Goal: Task Accomplishment & Management: Manage account settings

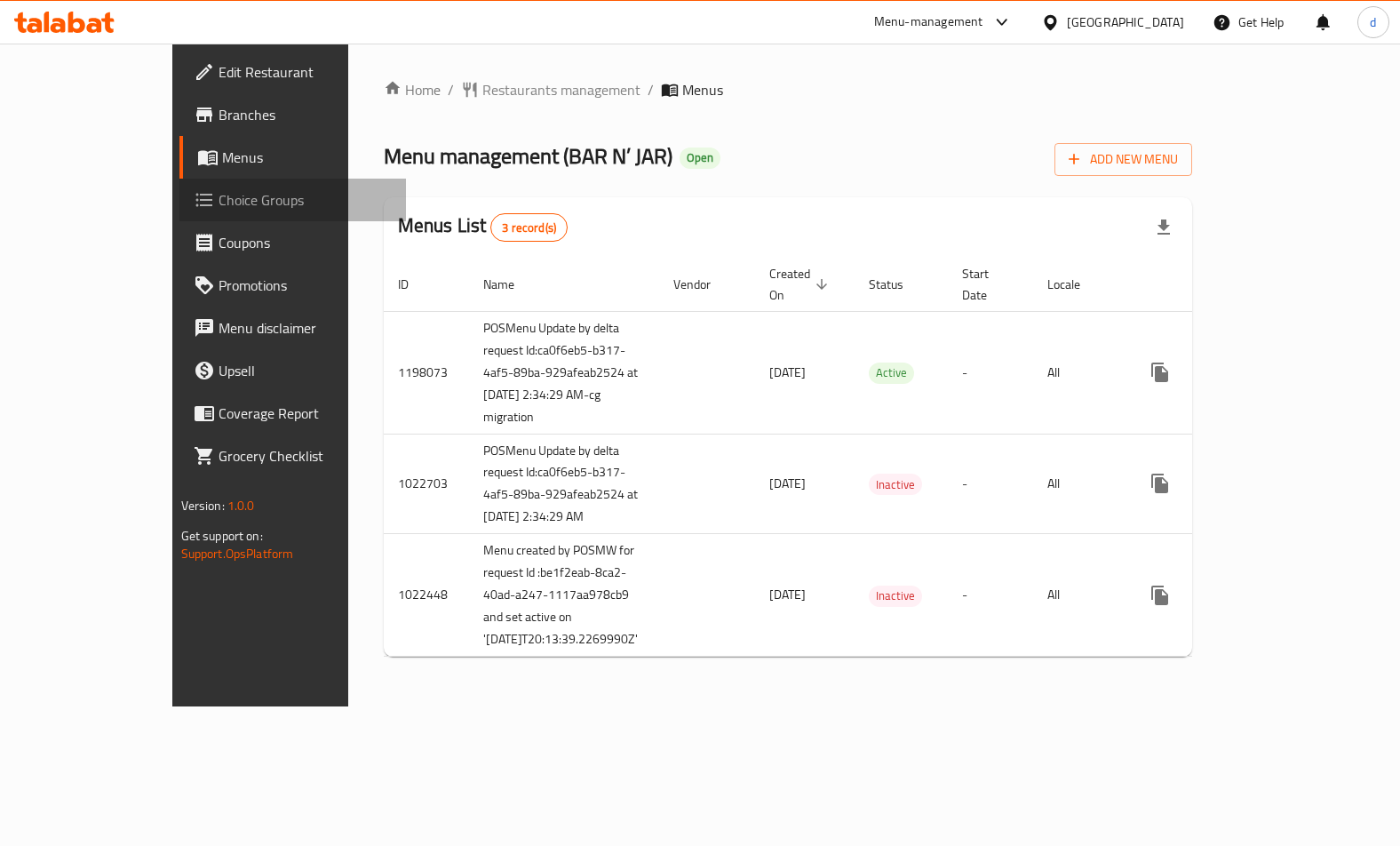
click at [218, 209] on span "Choice Groups" at bounding box center [305, 200] width 174 height 21
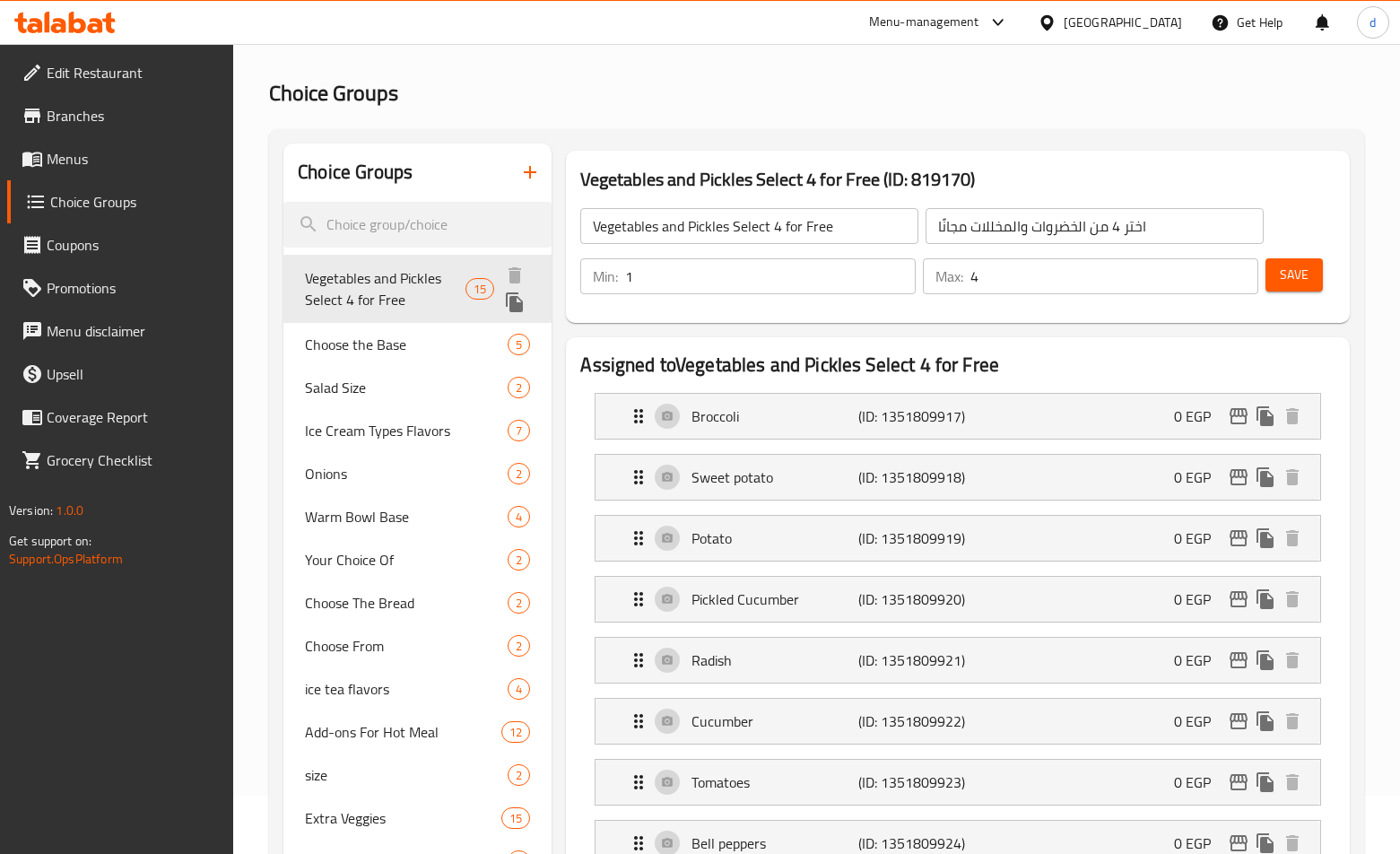
scroll to position [90, 0]
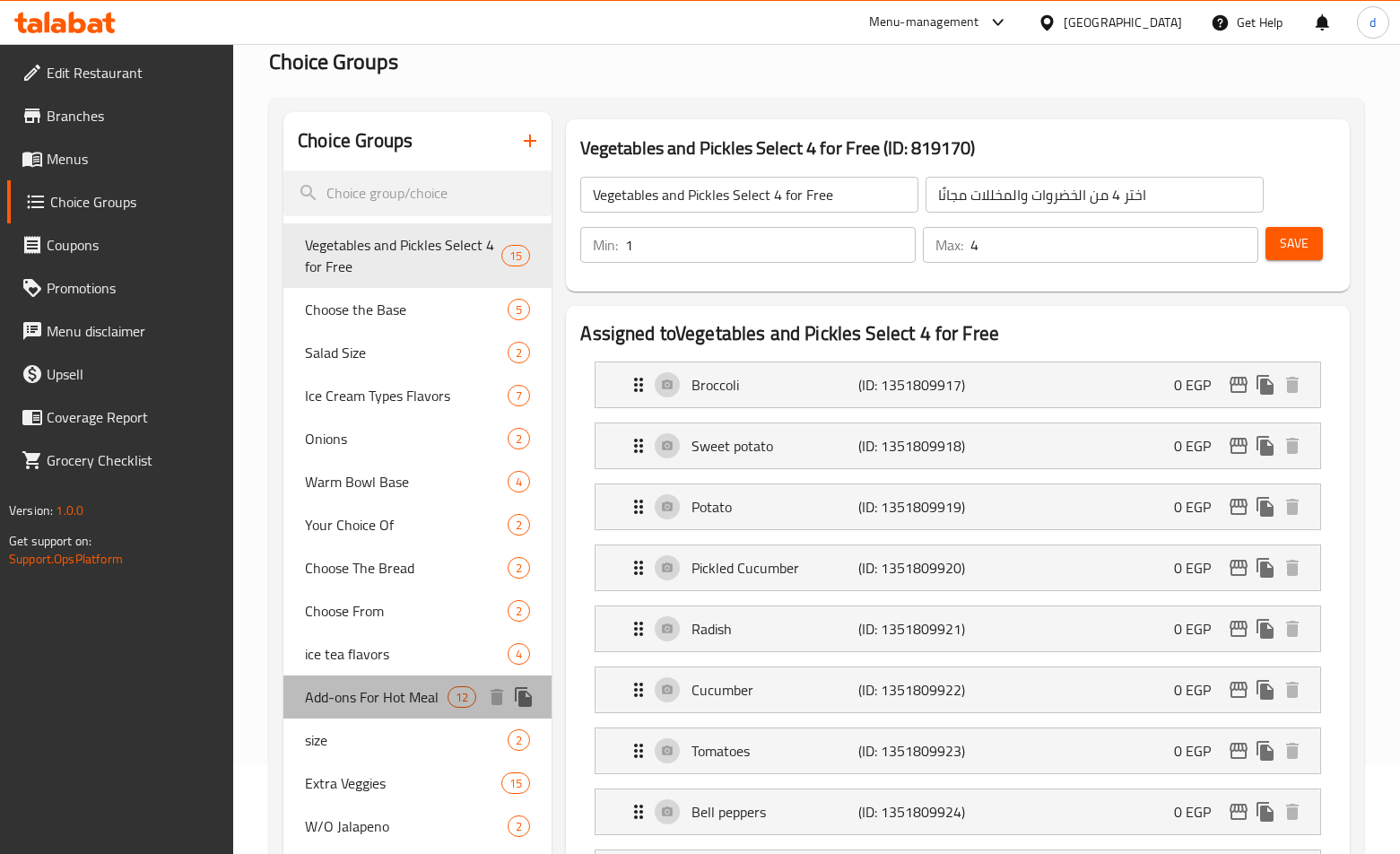
click at [349, 689] on span "Add-ons For Hot Meal" at bounding box center [376, 697] width 143 height 22
type input "Add-ons For Hot Meal"
type input "إضافات للوجبات الساخنة"
type input "0"
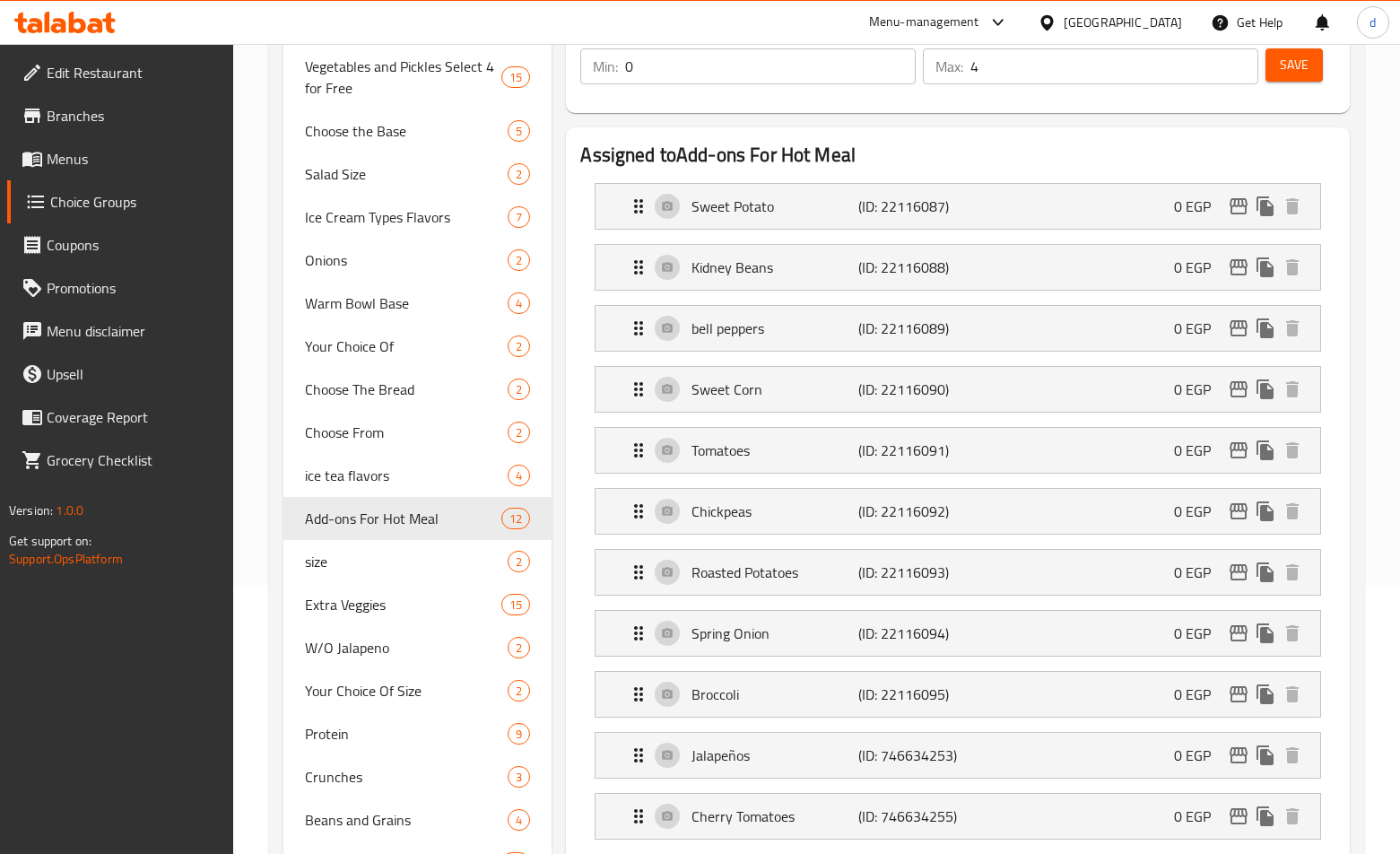
scroll to position [269, 0]
click at [376, 601] on span "Extra Veggies" at bounding box center [376, 603] width 143 height 22
type input "Extra Veggies"
type input "اضافة خضار"
type input "15"
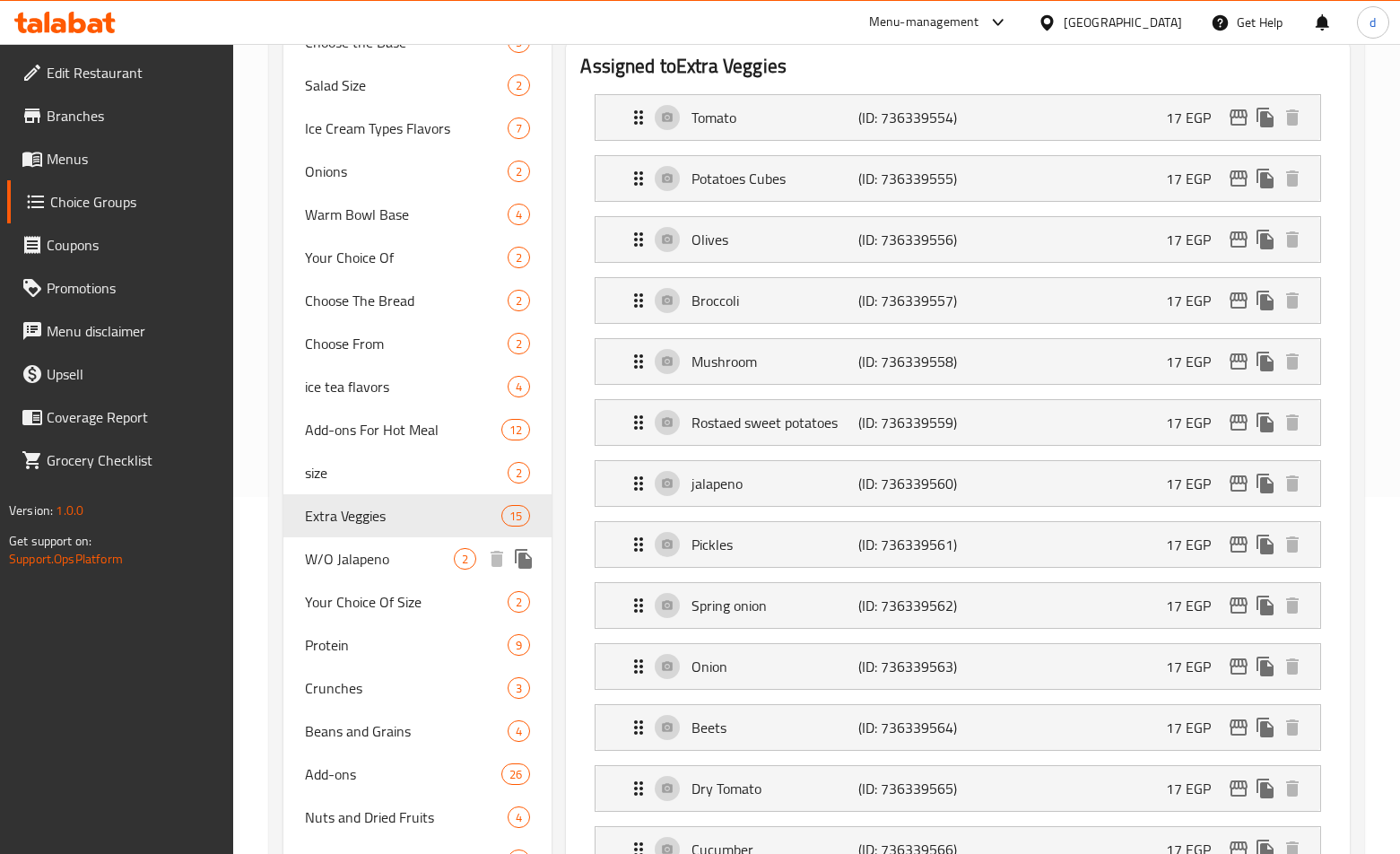
scroll to position [359, 0]
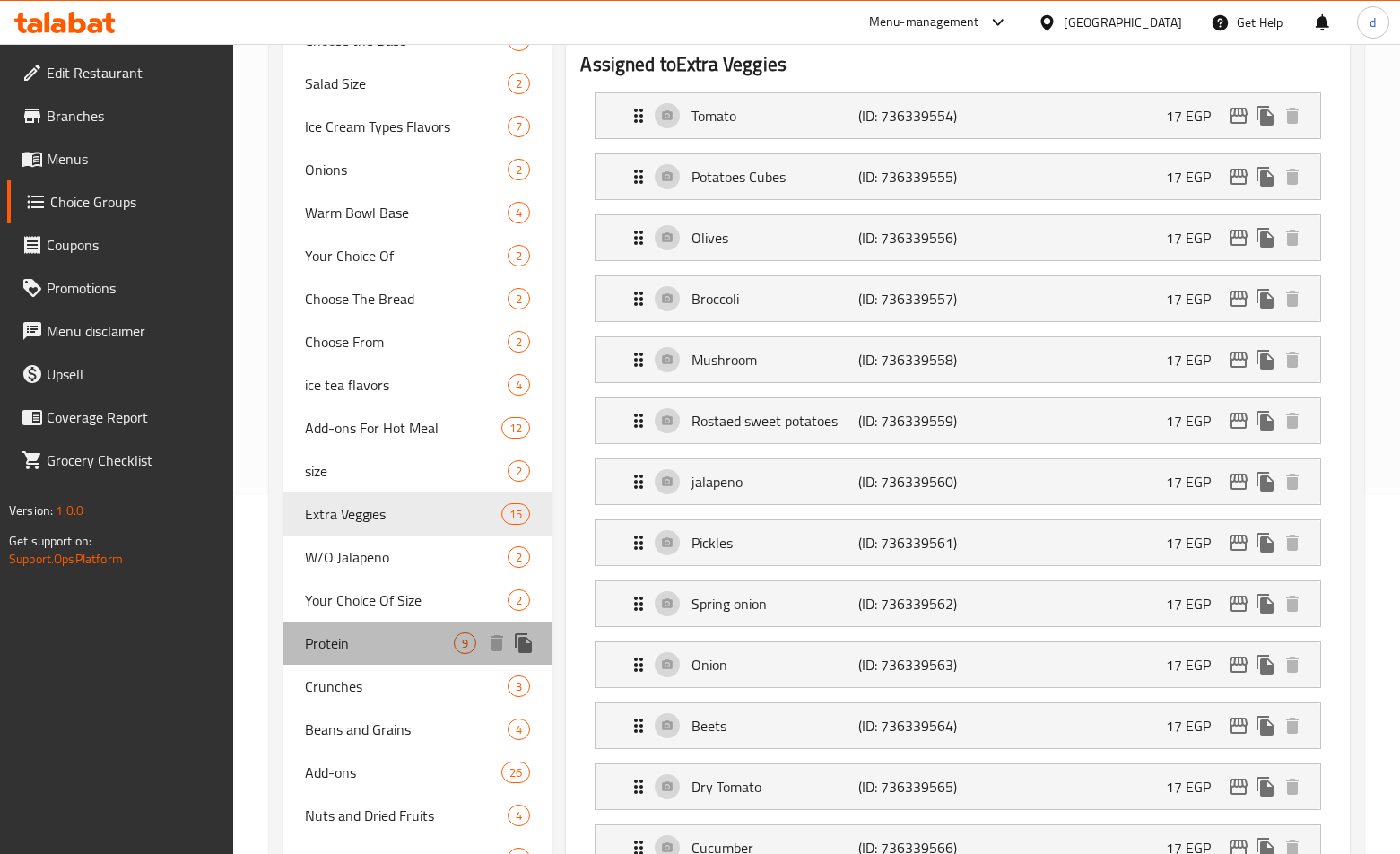
click at [379, 645] on span "Protein" at bounding box center [379, 643] width 149 height 22
type input "Protein"
type input "البروتين"
type input "9"
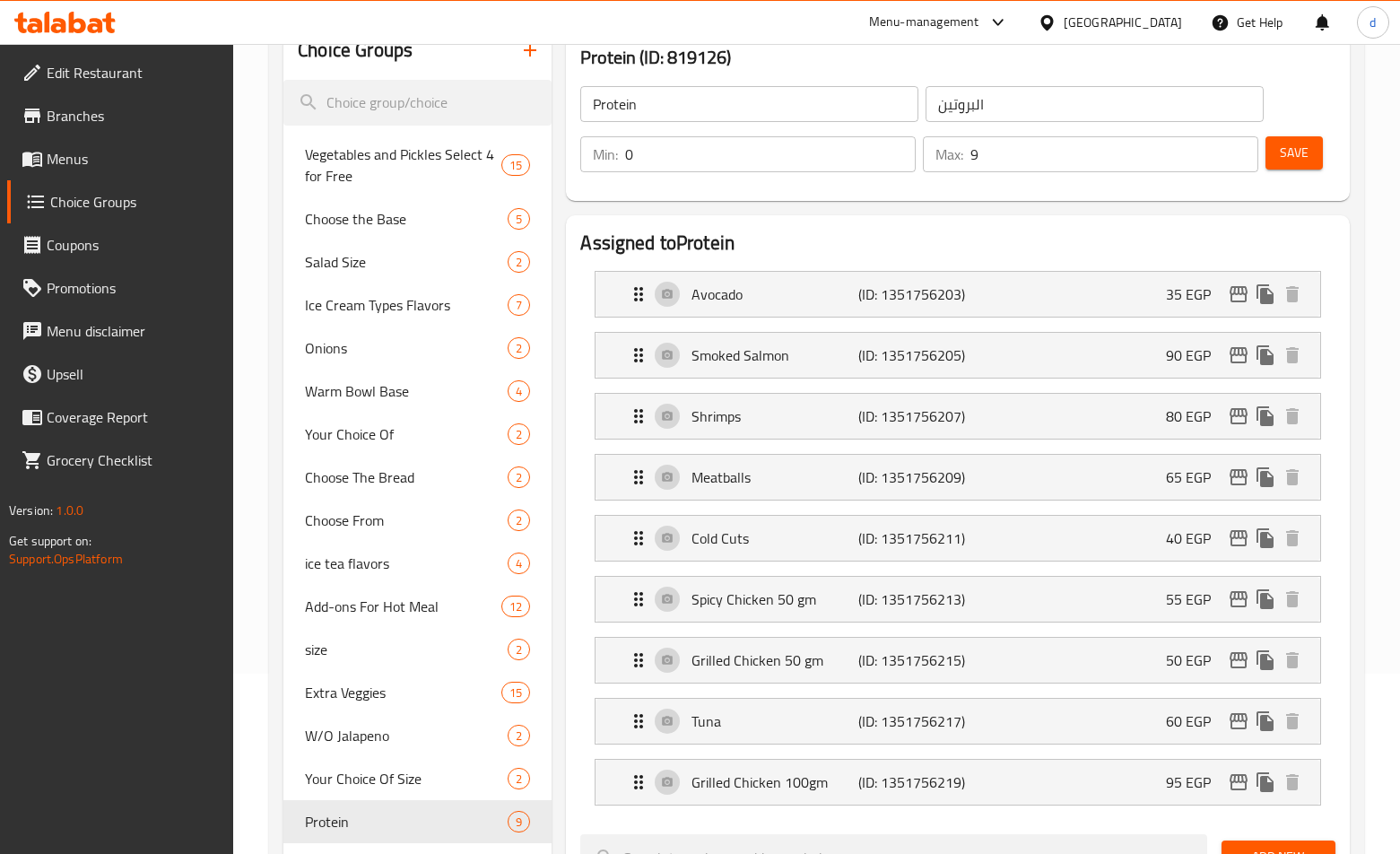
scroll to position [180, 0]
click at [359, 701] on span "Extra Veggies" at bounding box center [376, 693] width 143 height 22
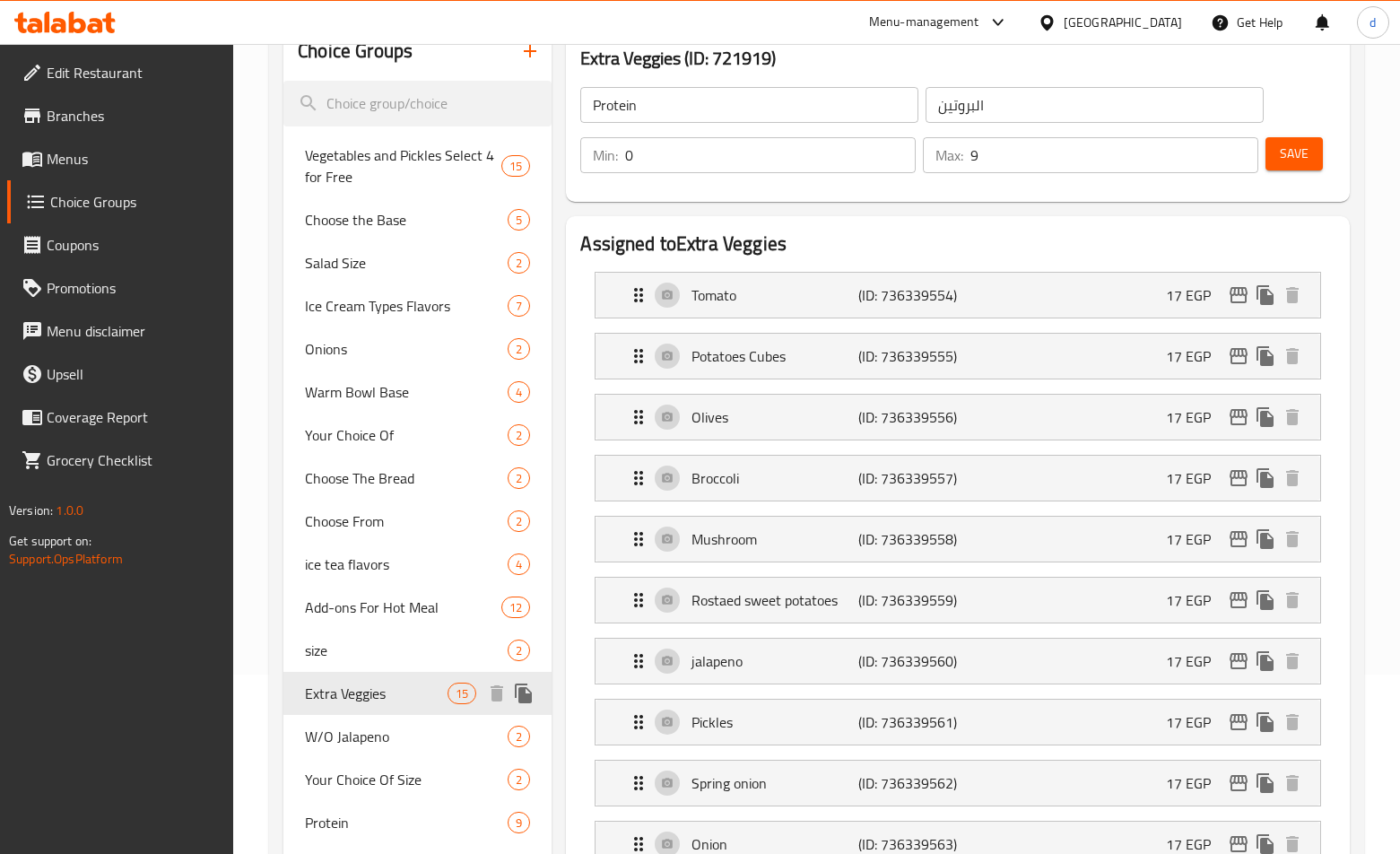
type input "Extra Veggies"
type input "اضافة خضار"
type input "15"
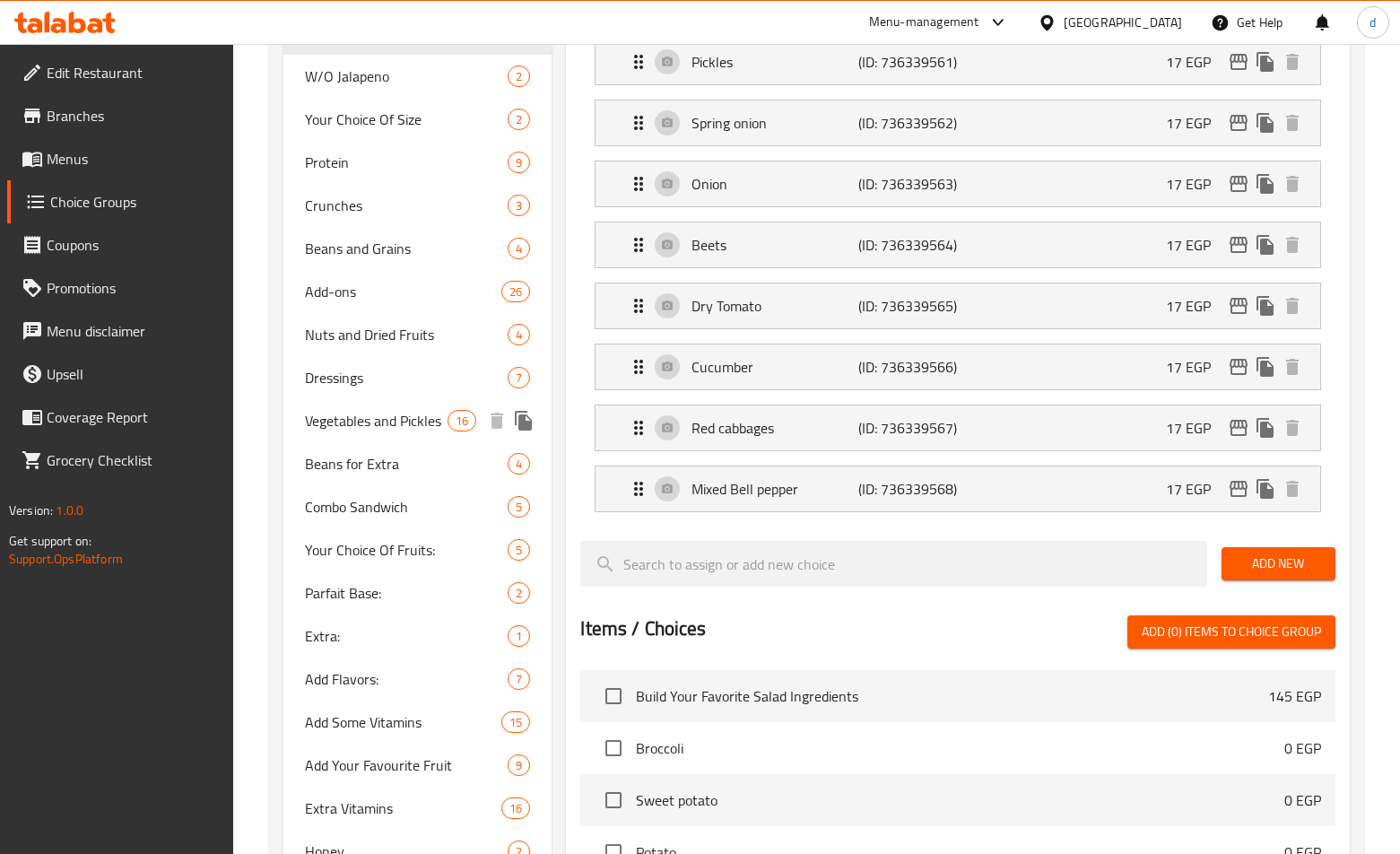
scroll to position [807, 0]
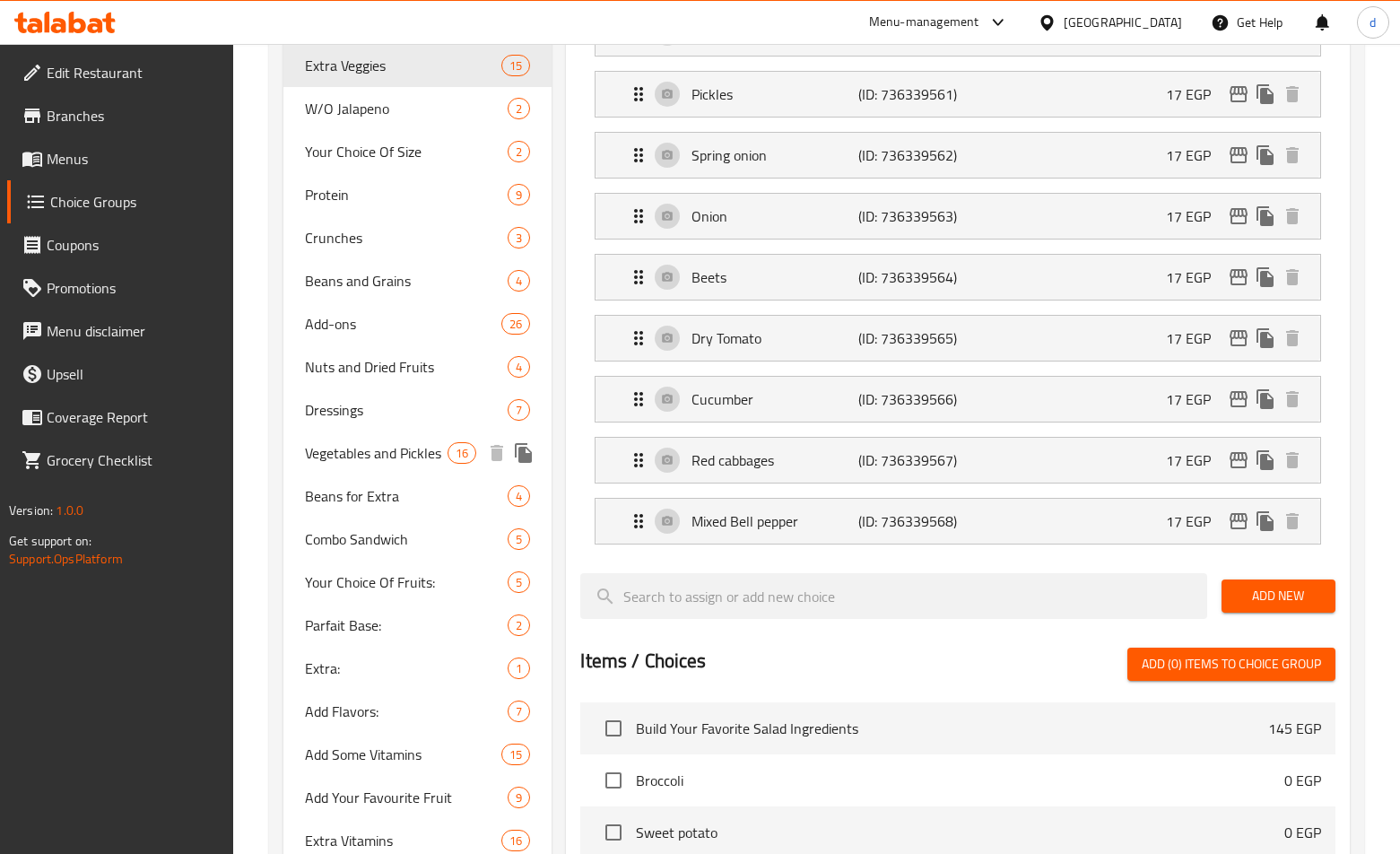
drag, startPoint x: 371, startPoint y: 459, endPoint x: 447, endPoint y: 495, distance: 84.1
click at [371, 459] on span "Vegetables and Pickles" at bounding box center [376, 453] width 143 height 22
type input "Vegetables and Pickles"
type input "الخضروات والمخللات"
type input "4"
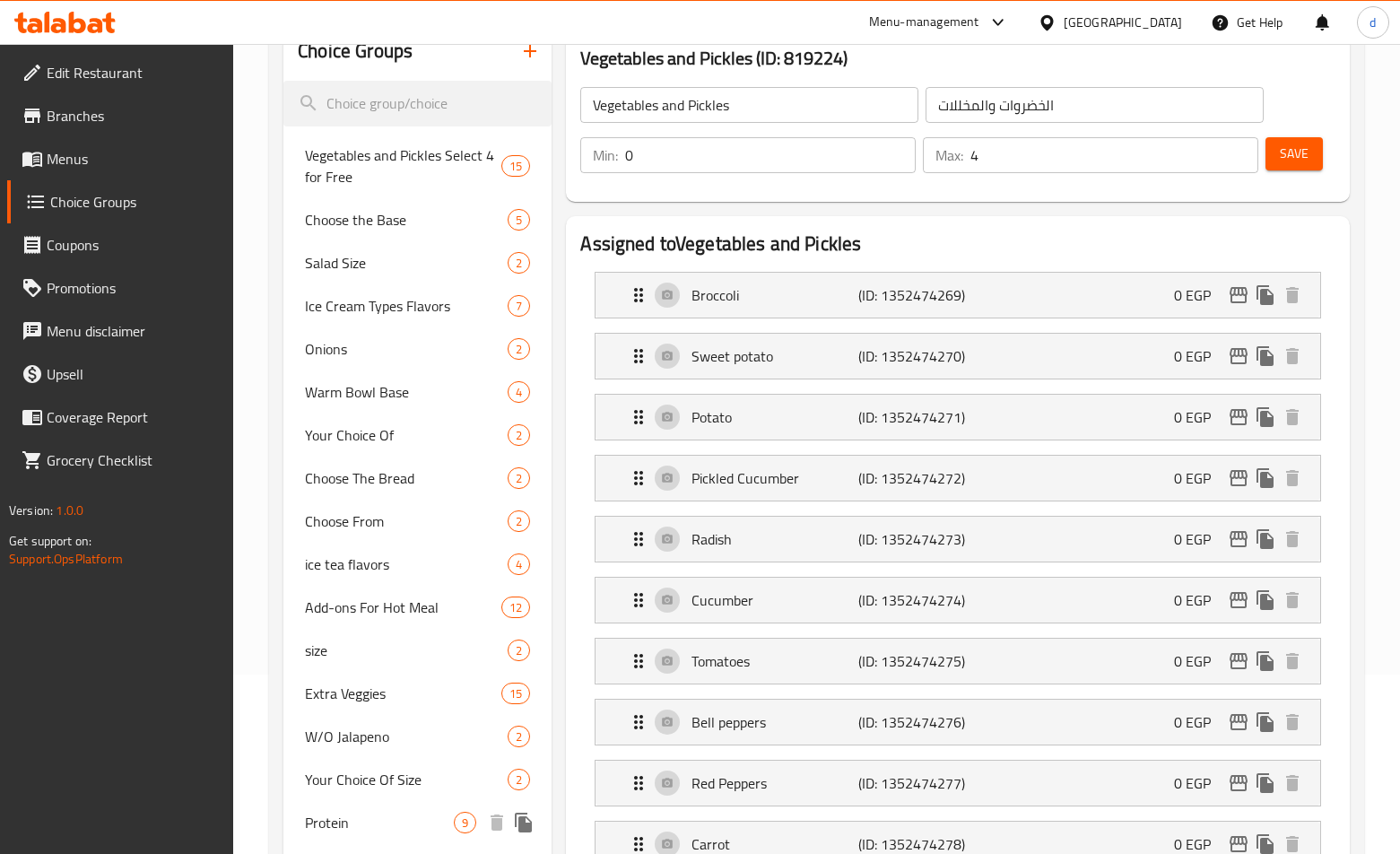
scroll to position [269, 0]
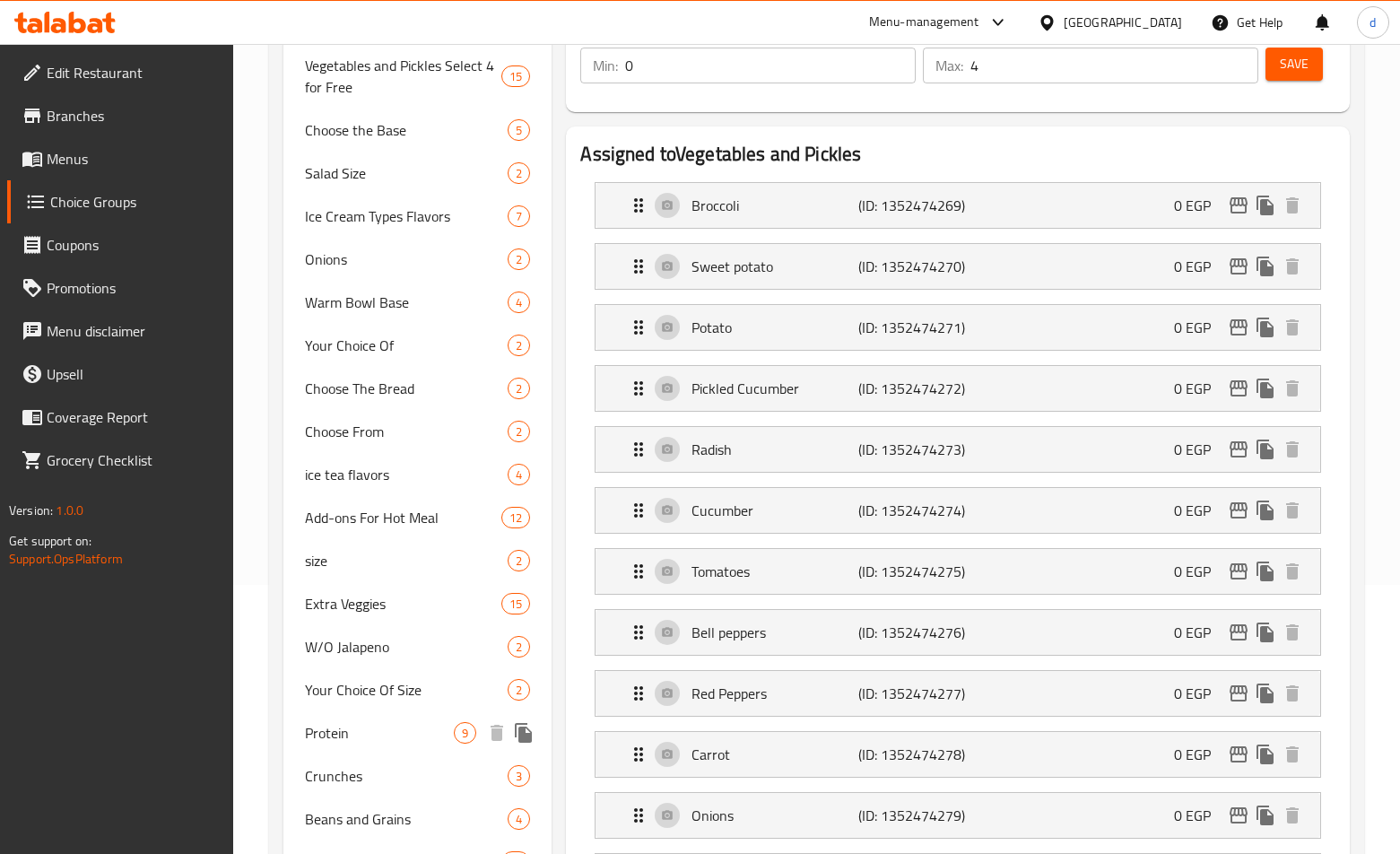
click at [352, 735] on span "Protein" at bounding box center [379, 733] width 149 height 22
type input "Protein"
type input "البروتين"
type input "9"
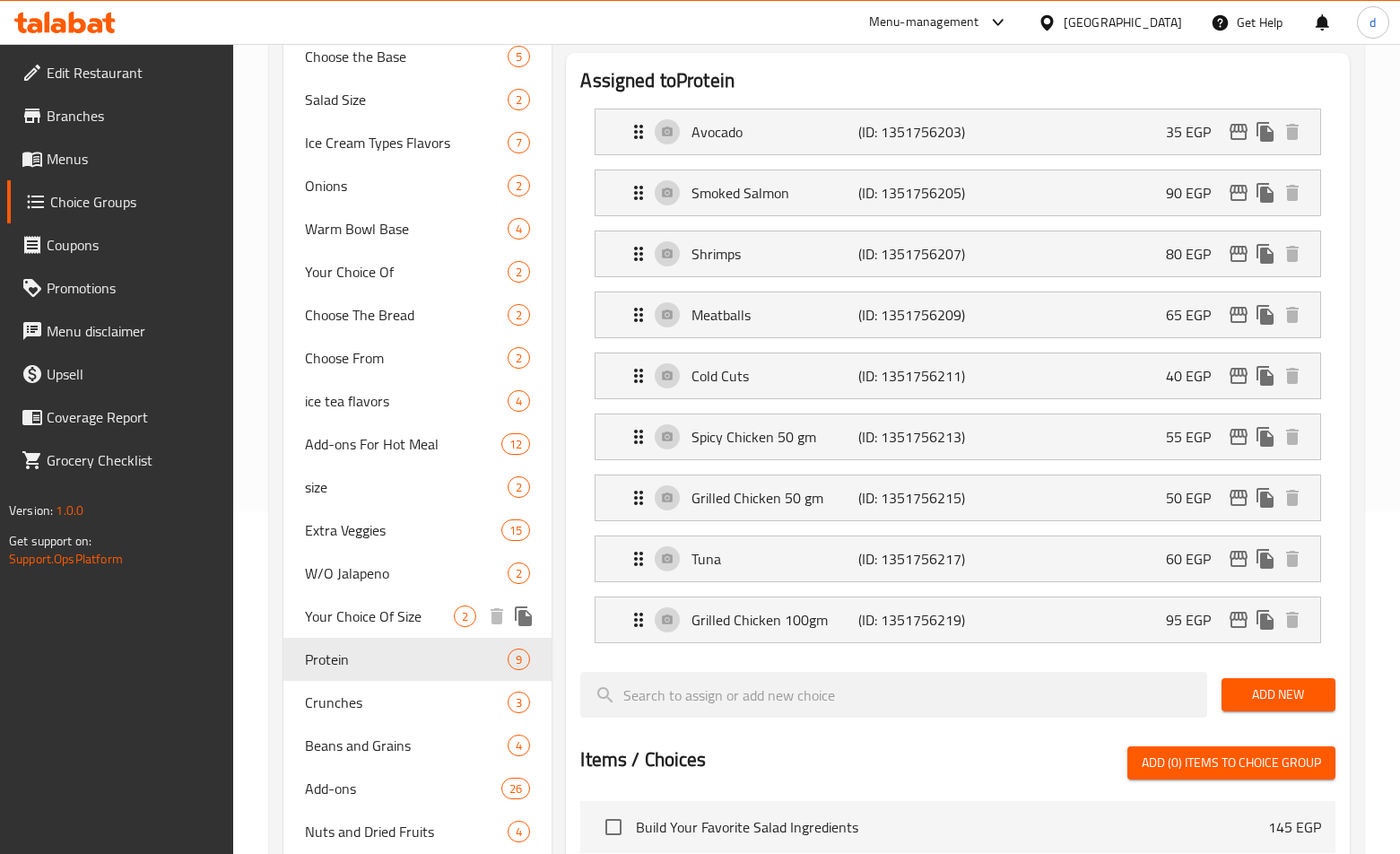
scroll to position [359, 0]
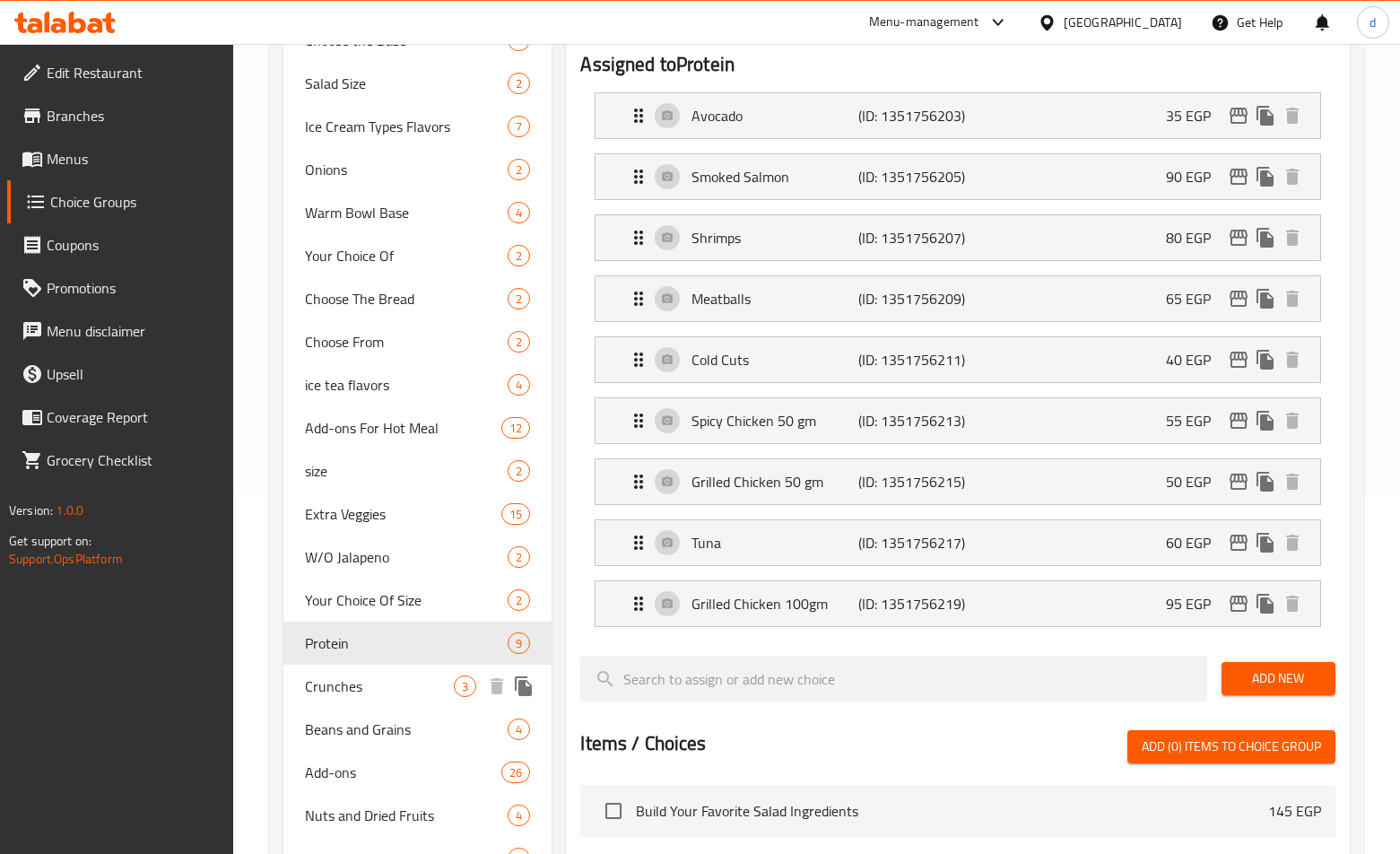
click at [370, 678] on span "Crunches" at bounding box center [379, 686] width 149 height 22
type input "Crunches"
type input "المقرمشات"
type input "0"
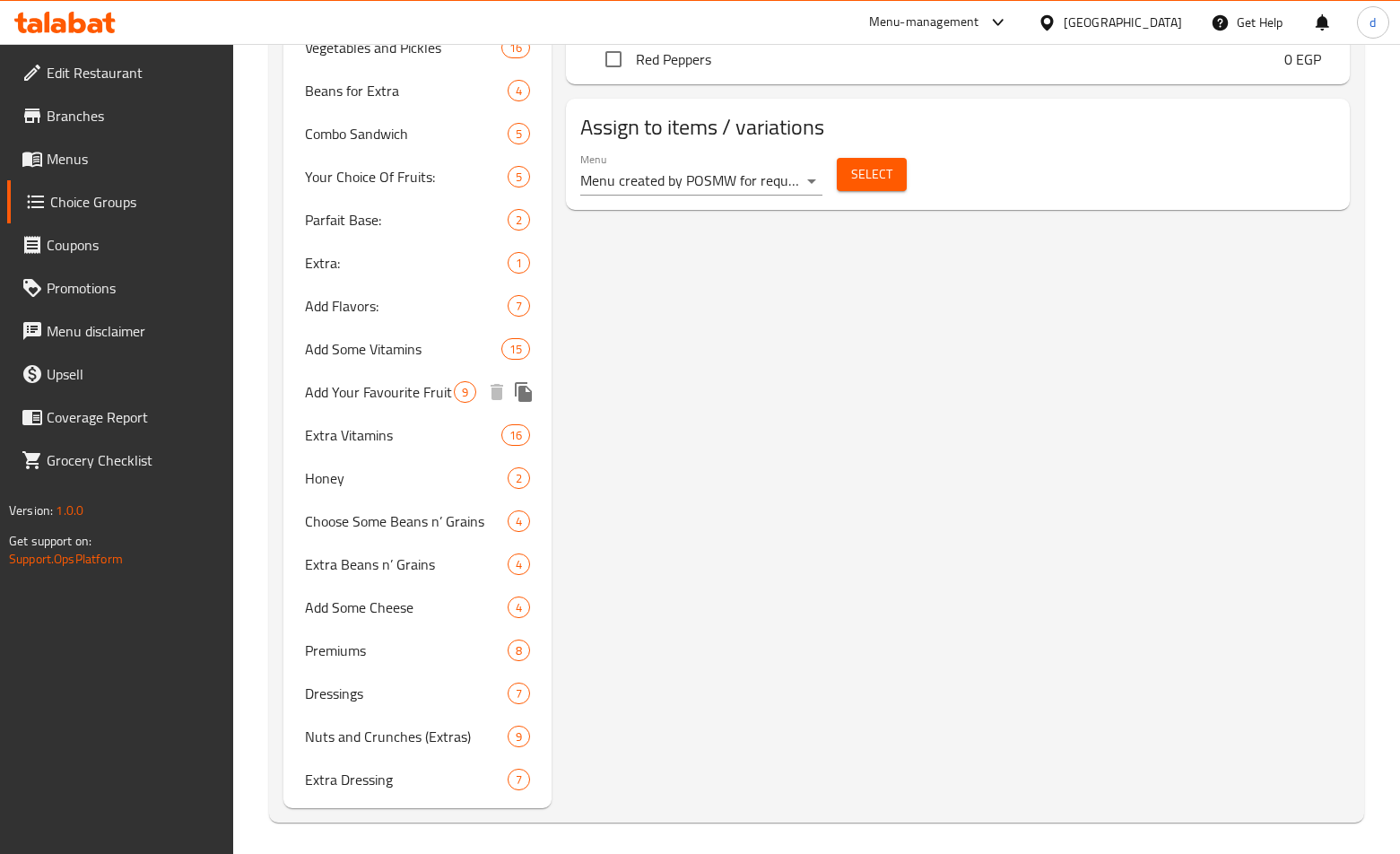
scroll to position [1217, 0]
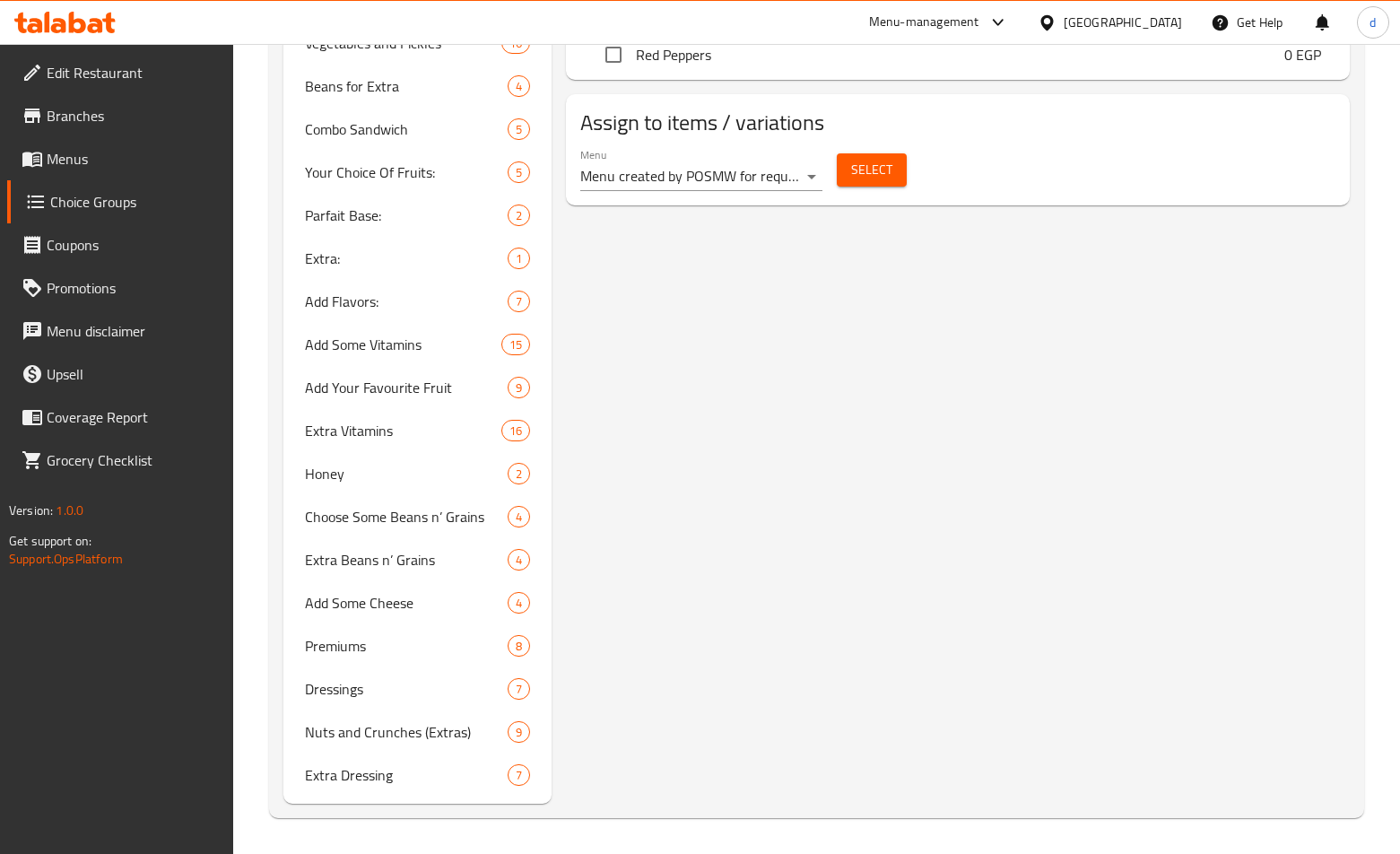
click at [102, 194] on span "Choice Groups" at bounding box center [135, 202] width 170 height 22
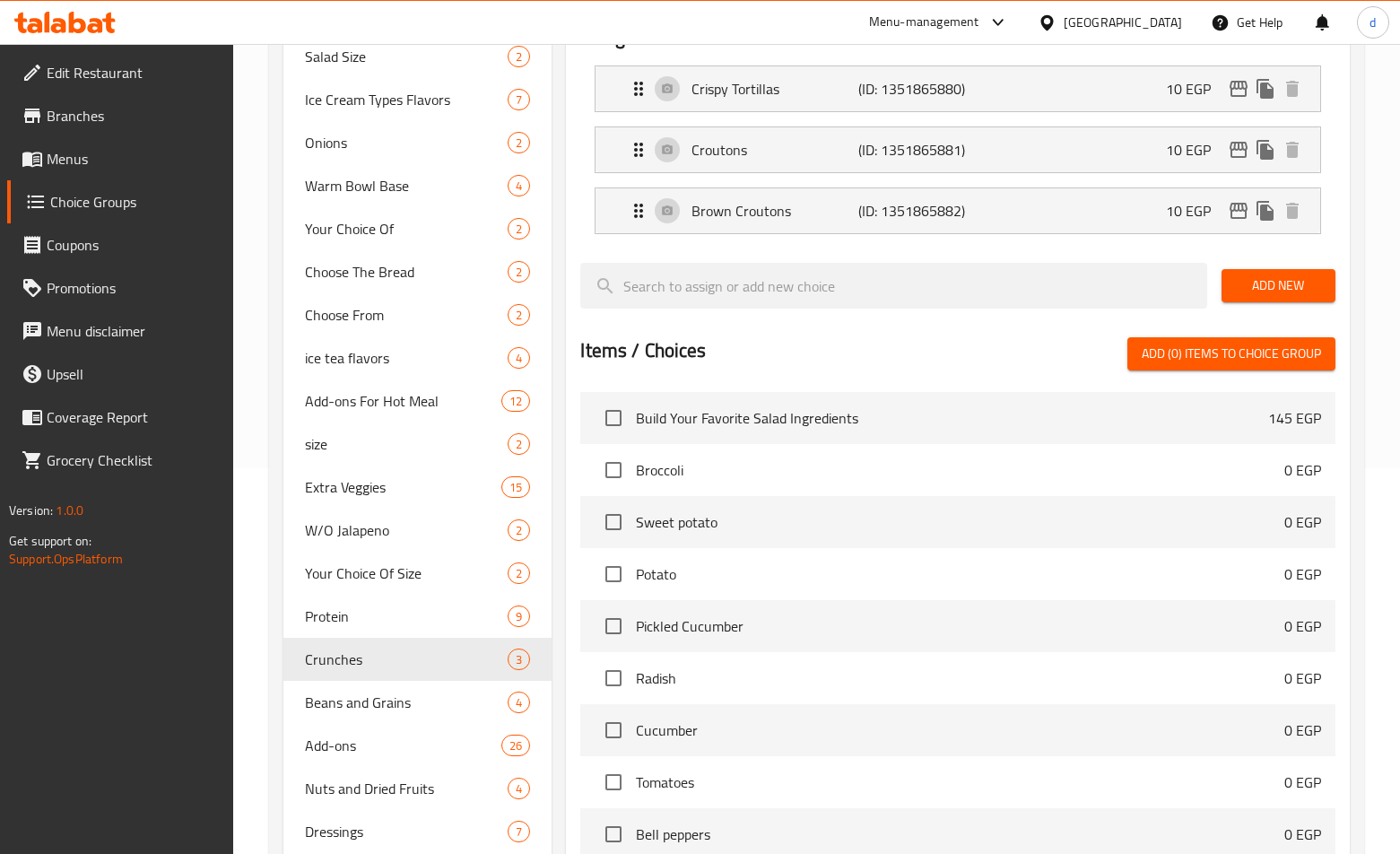
scroll to position [320, 0]
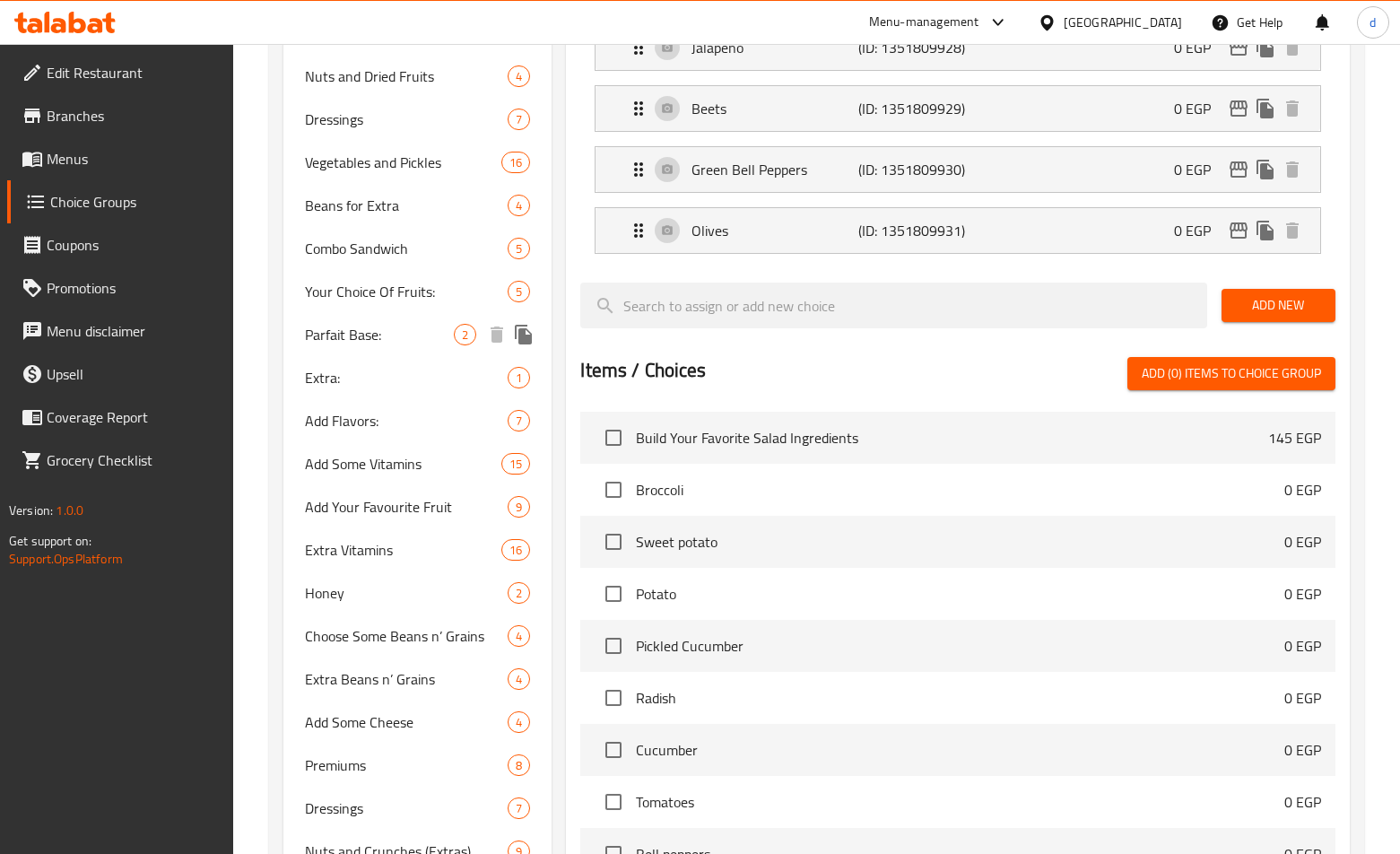
scroll to position [1360, 0]
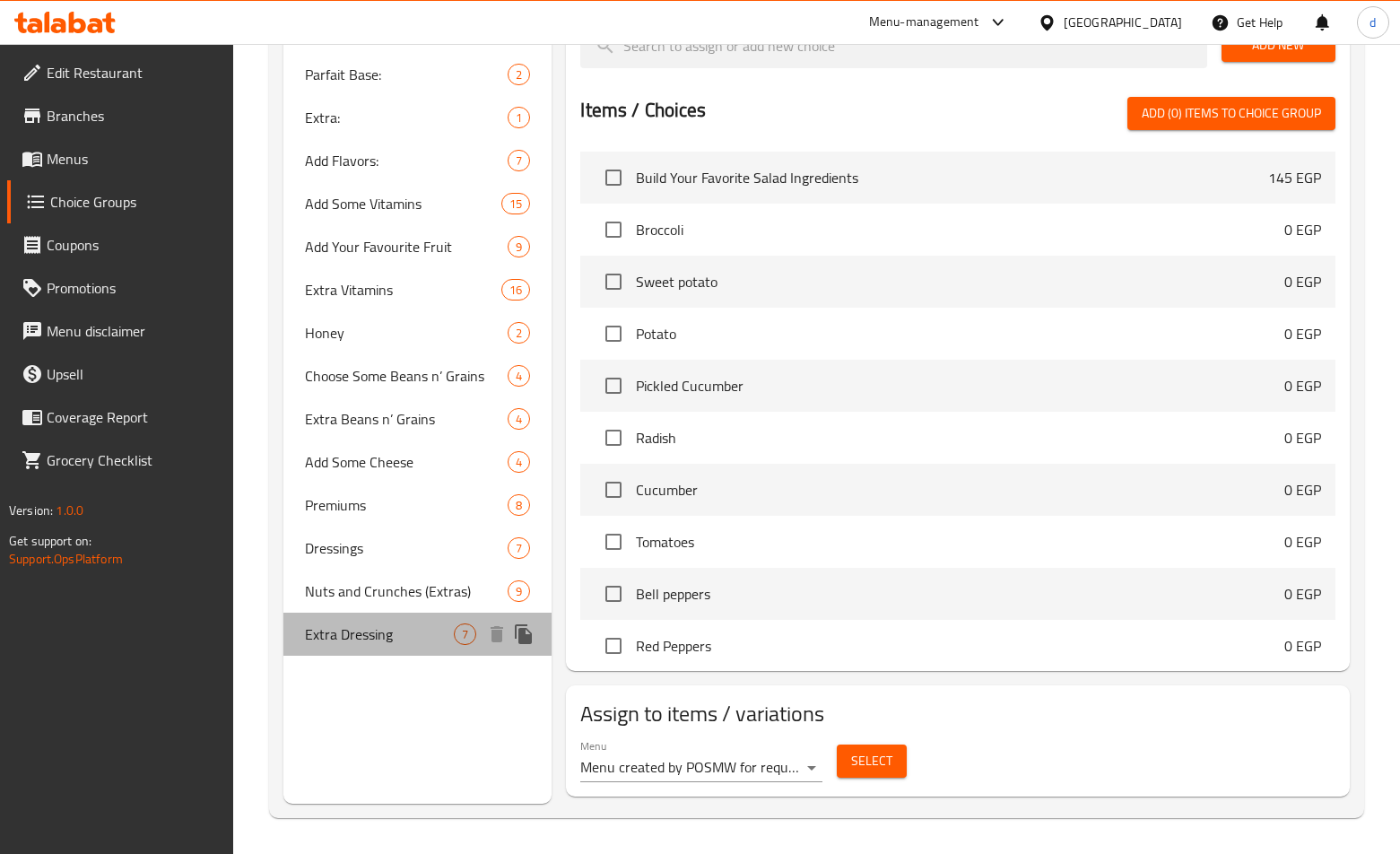
click at [361, 625] on span "Extra Dressing" at bounding box center [379, 634] width 149 height 22
type input "Extra Dressing"
type input "إضافة دريسينج"
type input "0"
type input "6"
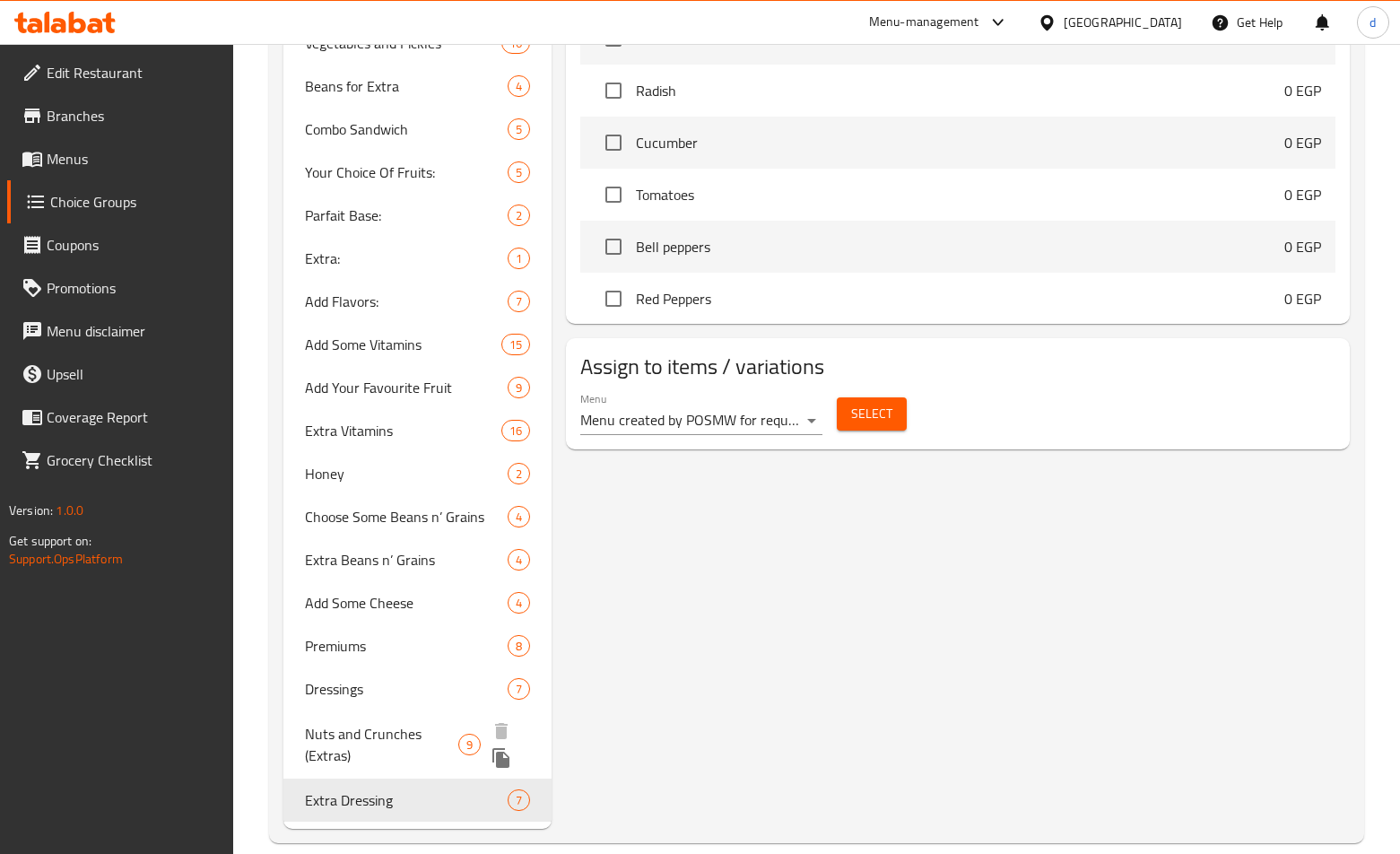
scroll to position [1244, 0]
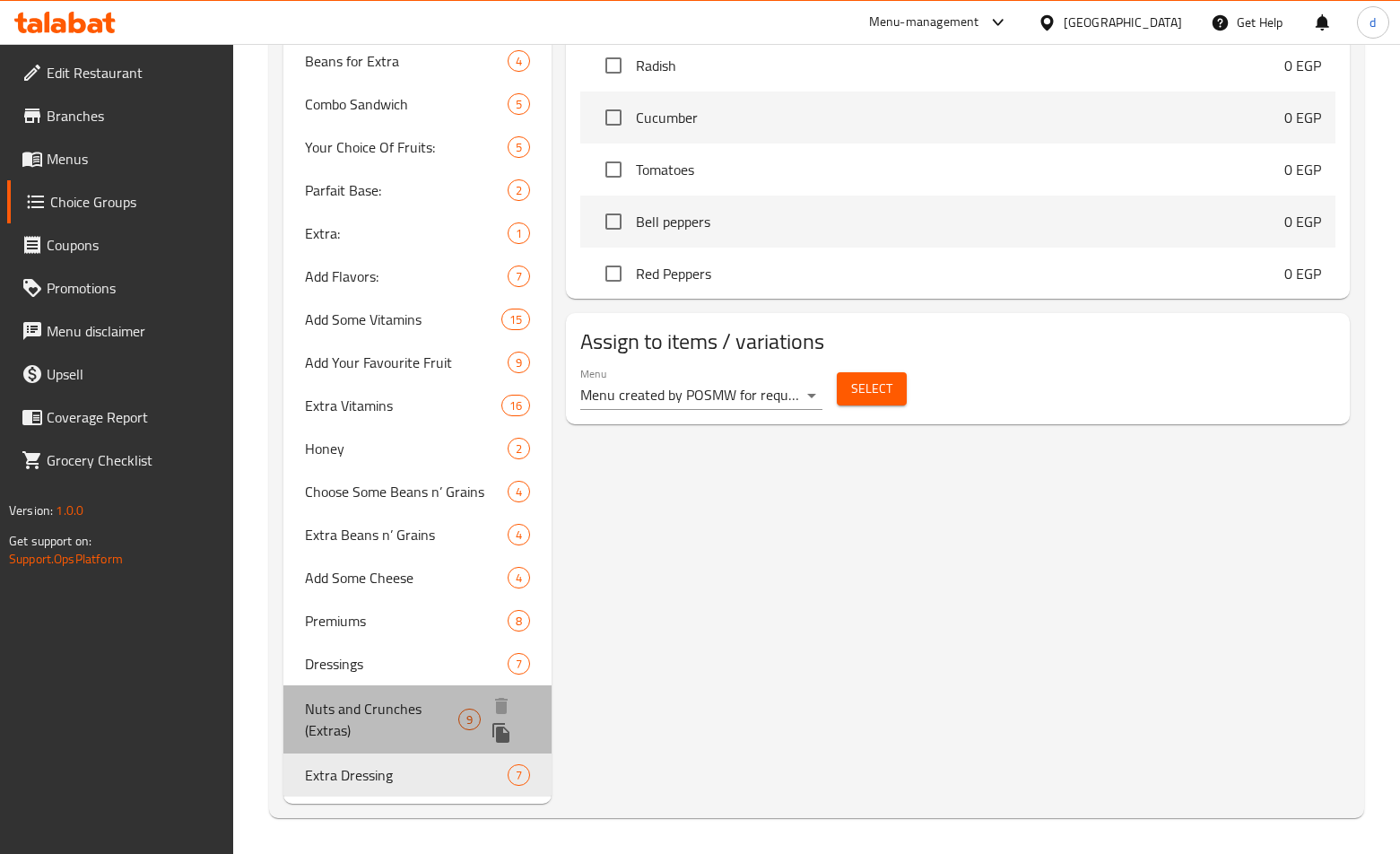
click at [364, 698] on span "Nuts and Crunches (Extras)" at bounding box center [381, 719] width 154 height 43
type input "Nuts and Crunches (Extras)"
type input "اضافة مكسرات و مقرمشات"
type input "5"
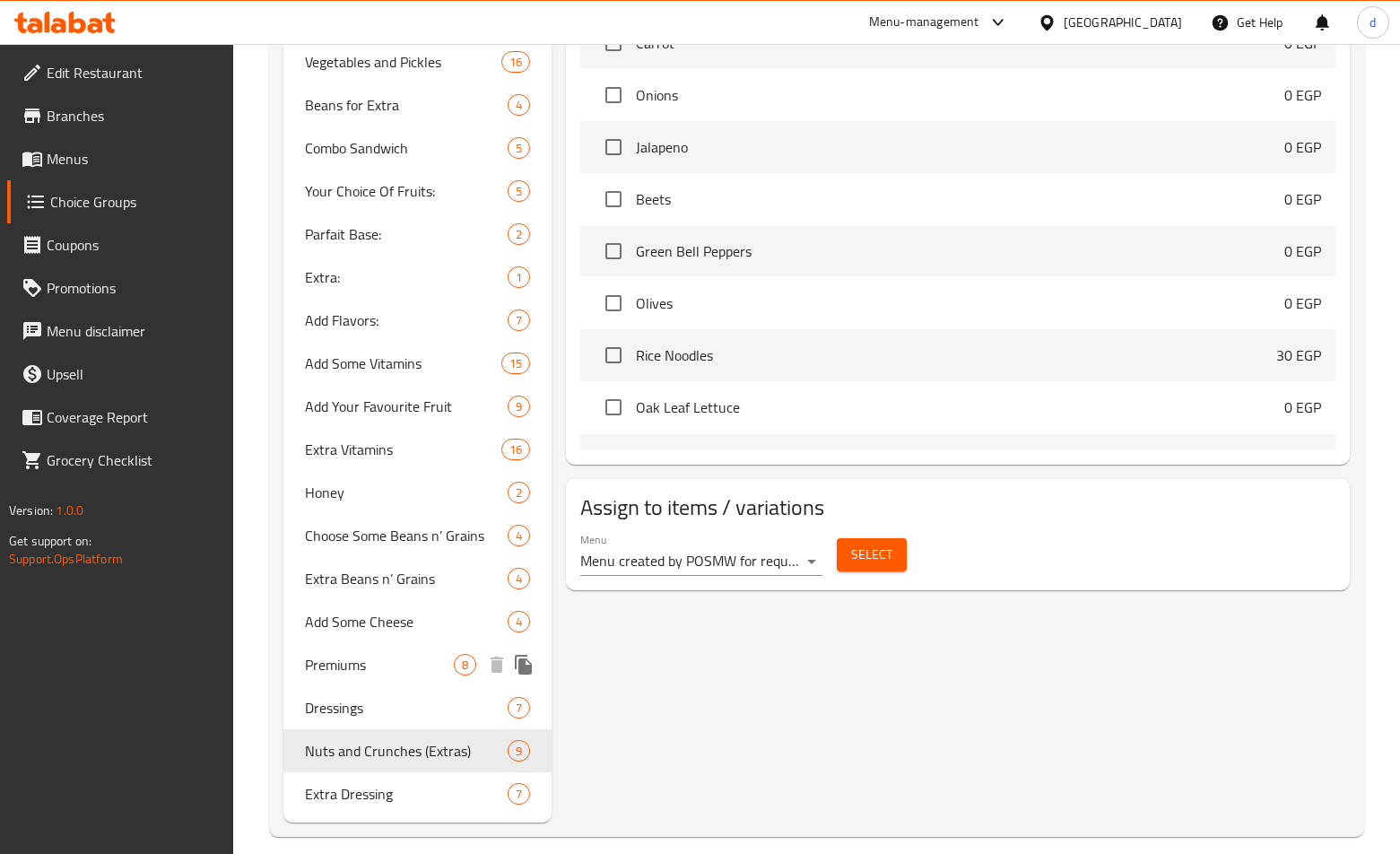
scroll to position [1219, 0]
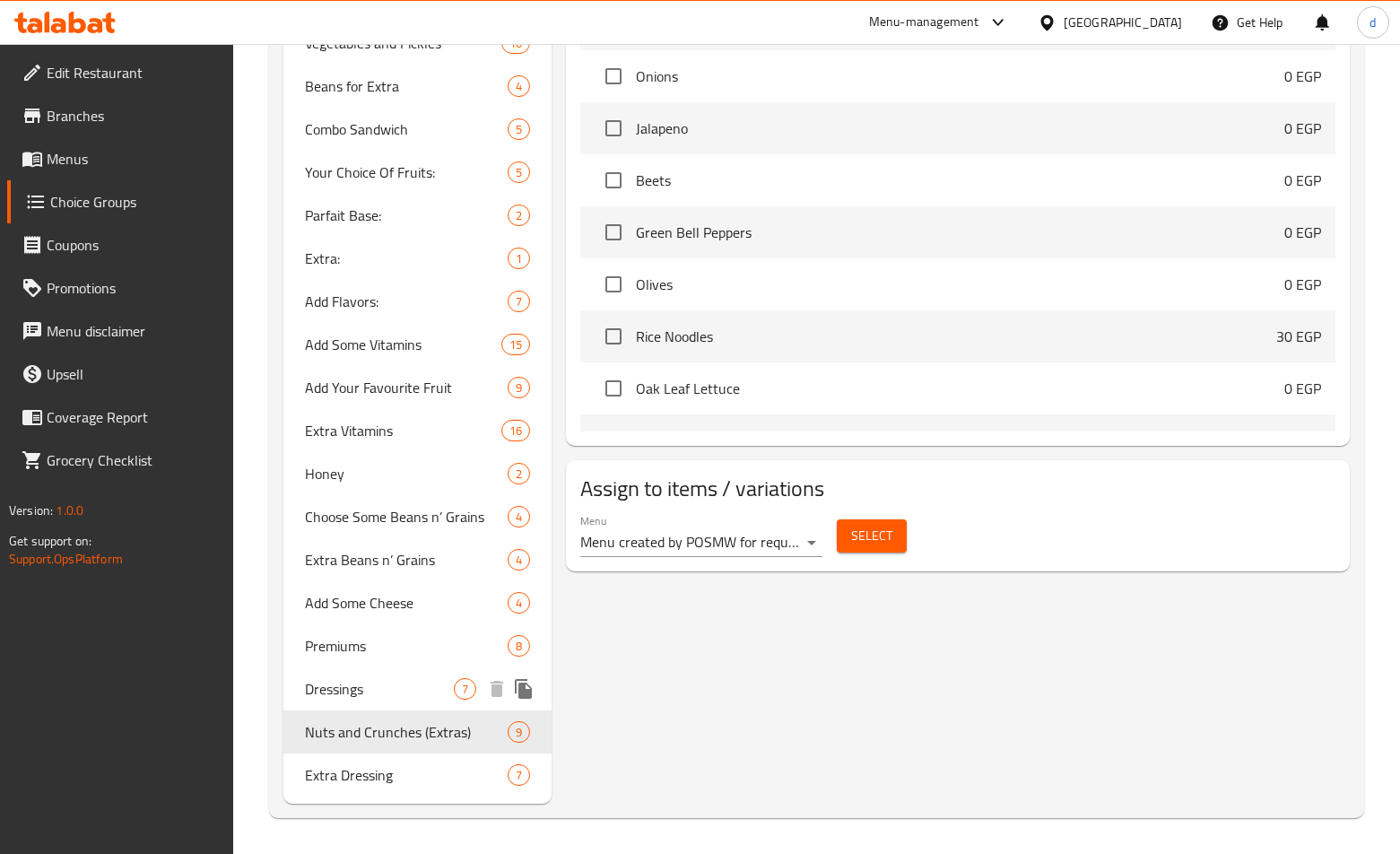
click at [386, 680] on span "Dressings" at bounding box center [379, 689] width 149 height 22
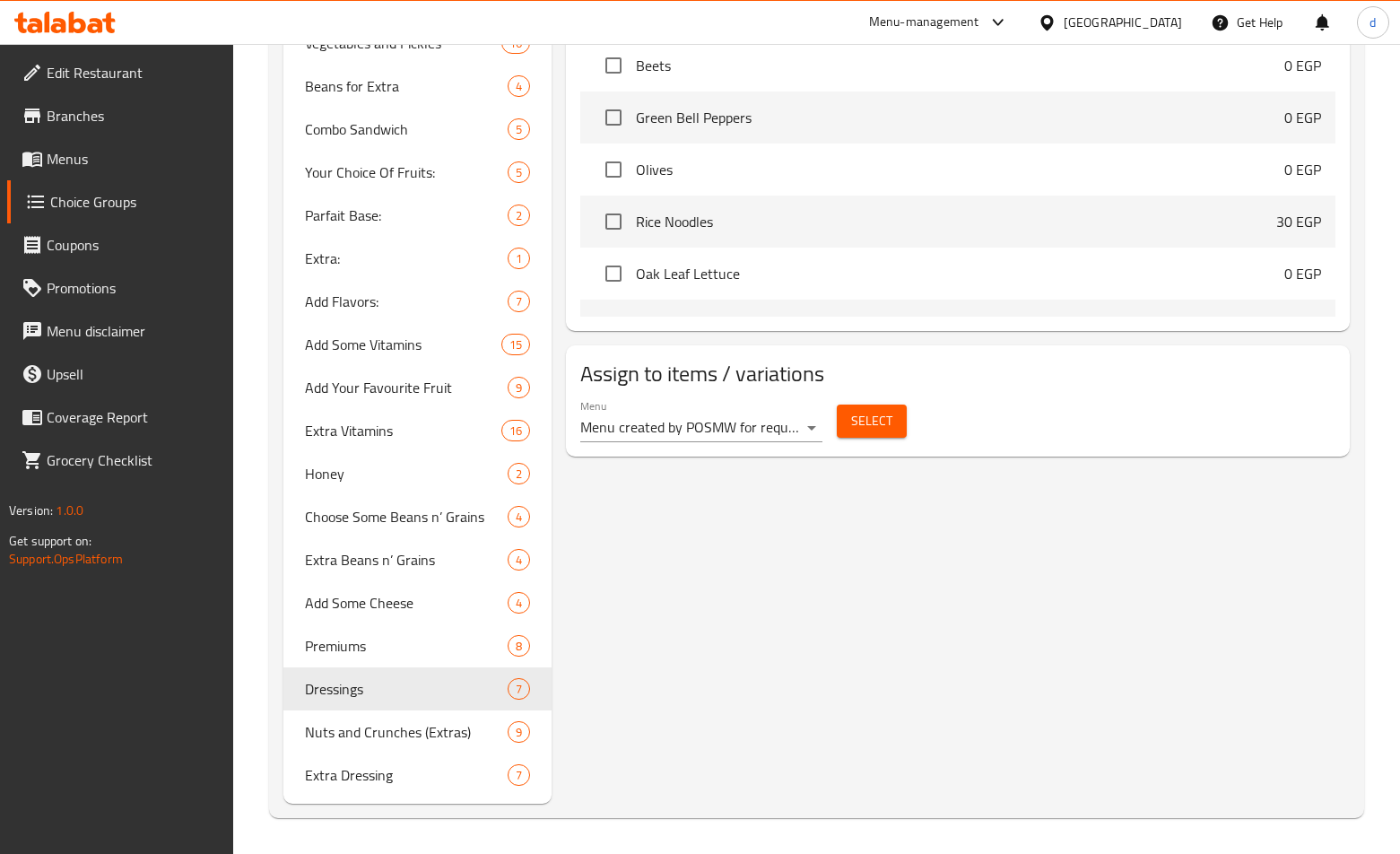
type input "Dressings"
type input "الصوص"
type input "1"
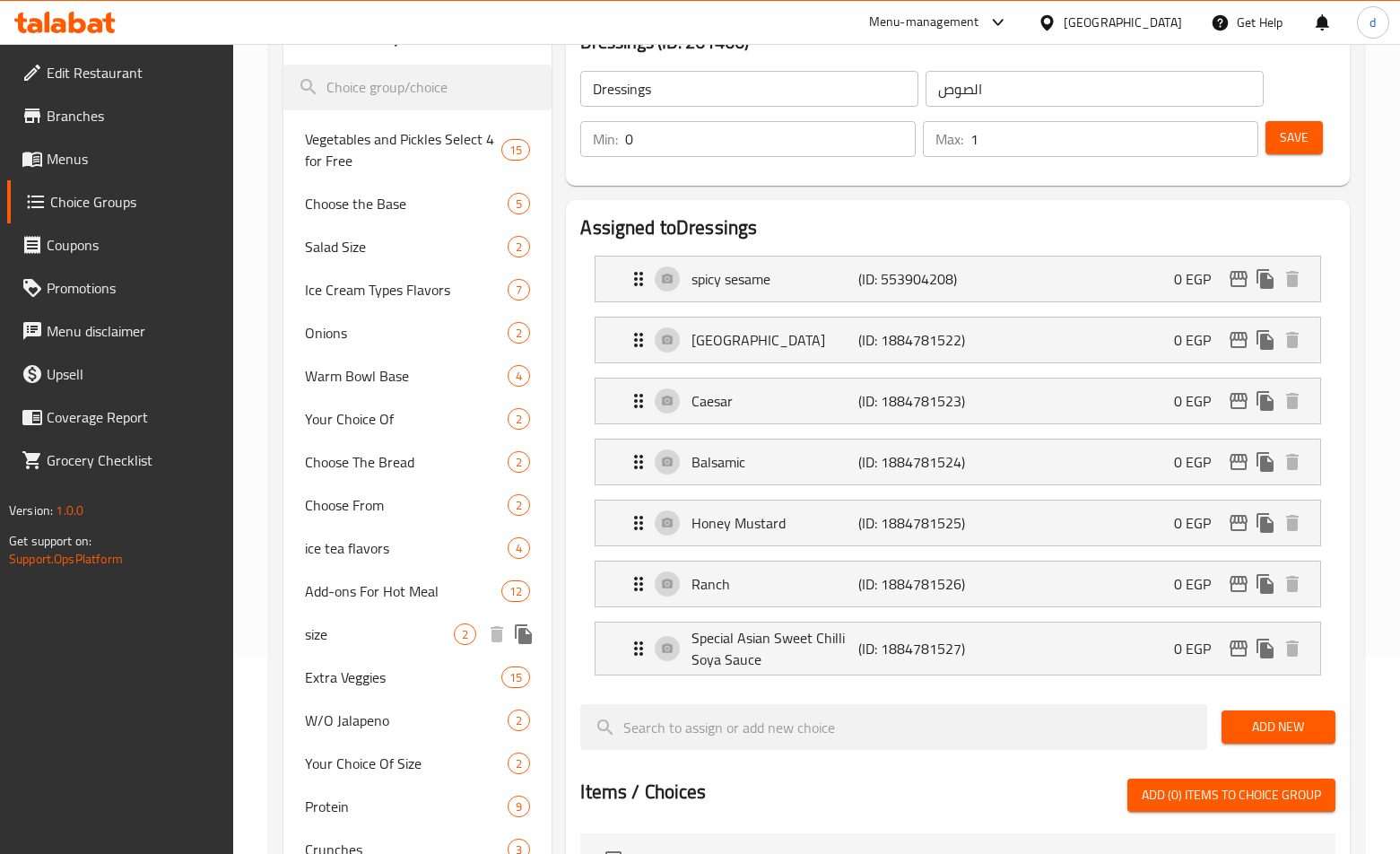
scroll to position [0, 0]
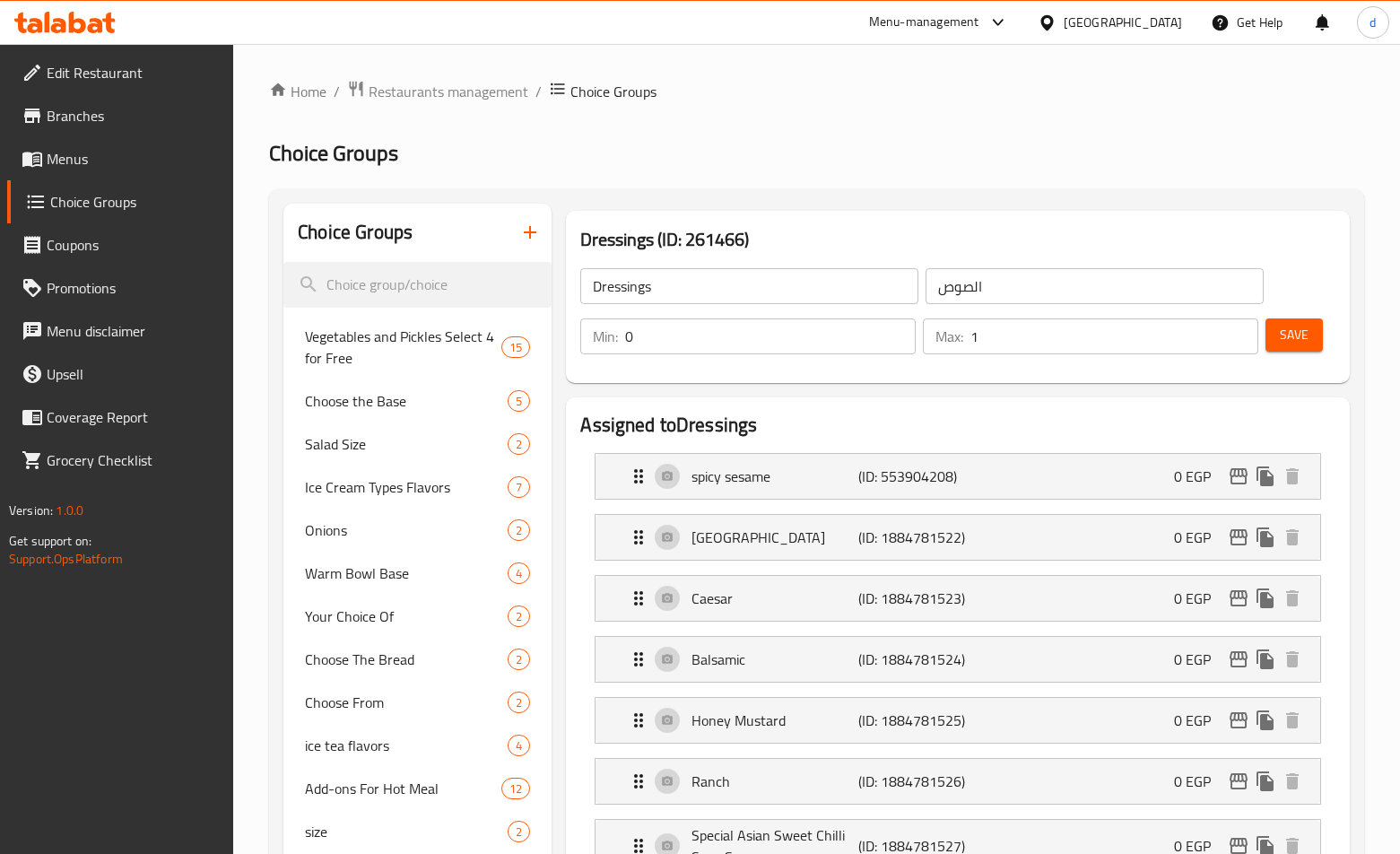
click at [118, 209] on span "Choice Groups" at bounding box center [135, 202] width 170 height 22
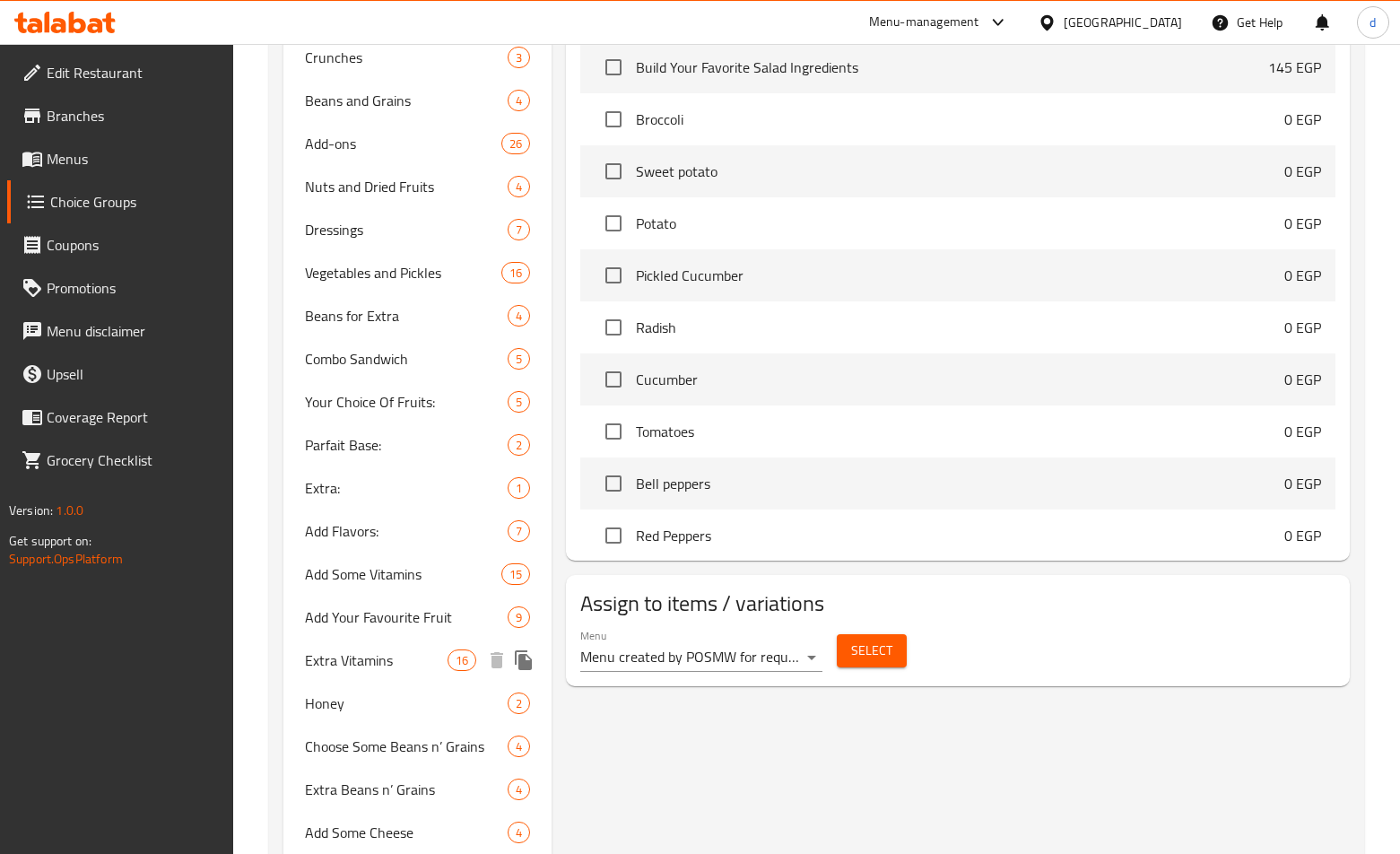
scroll to position [1219, 0]
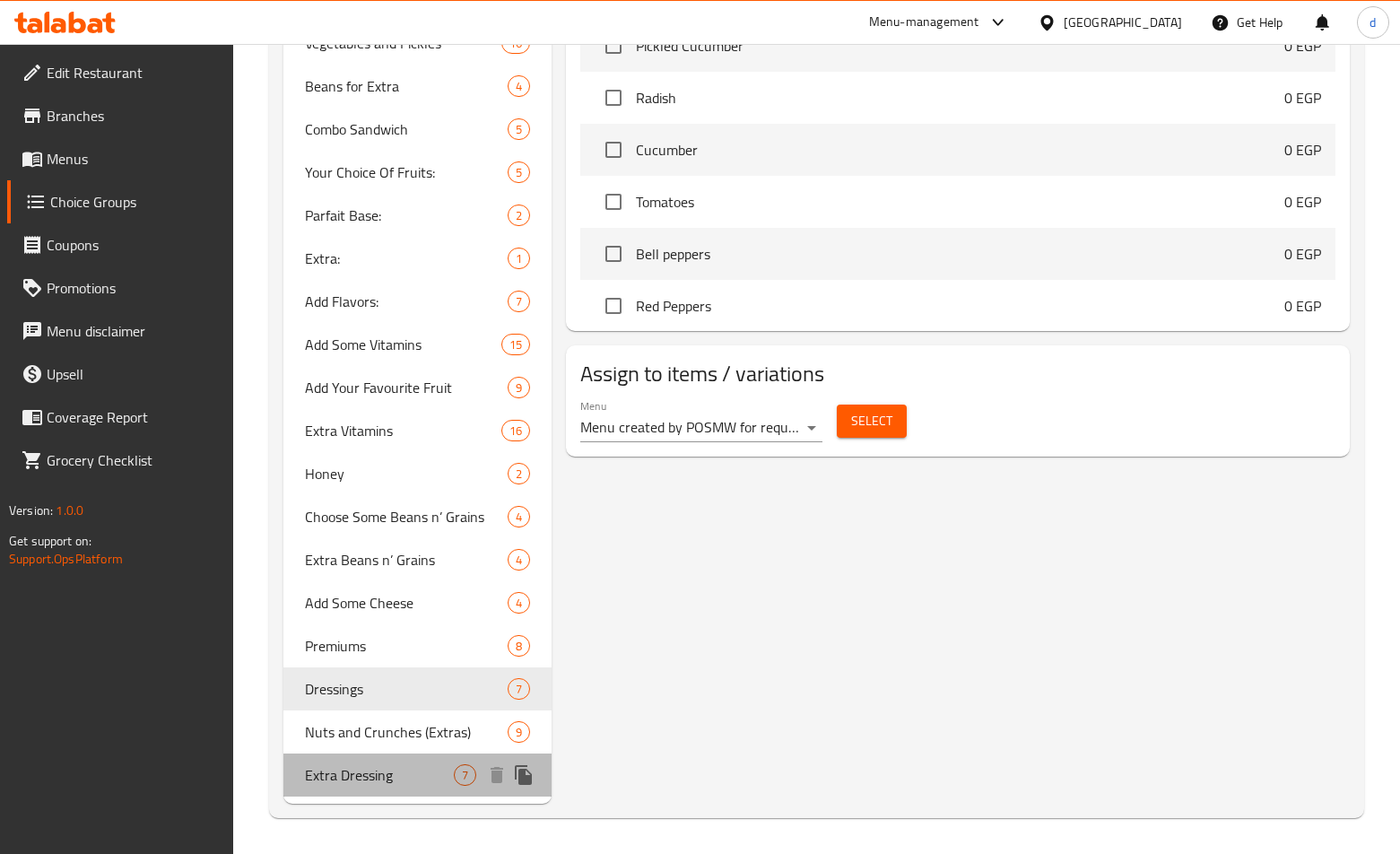
click at [388, 792] on div "Extra Dressing 7" at bounding box center [417, 775] width 268 height 43
type input "Extra Dressing"
type input "إضافة دريسينج"
type input "6"
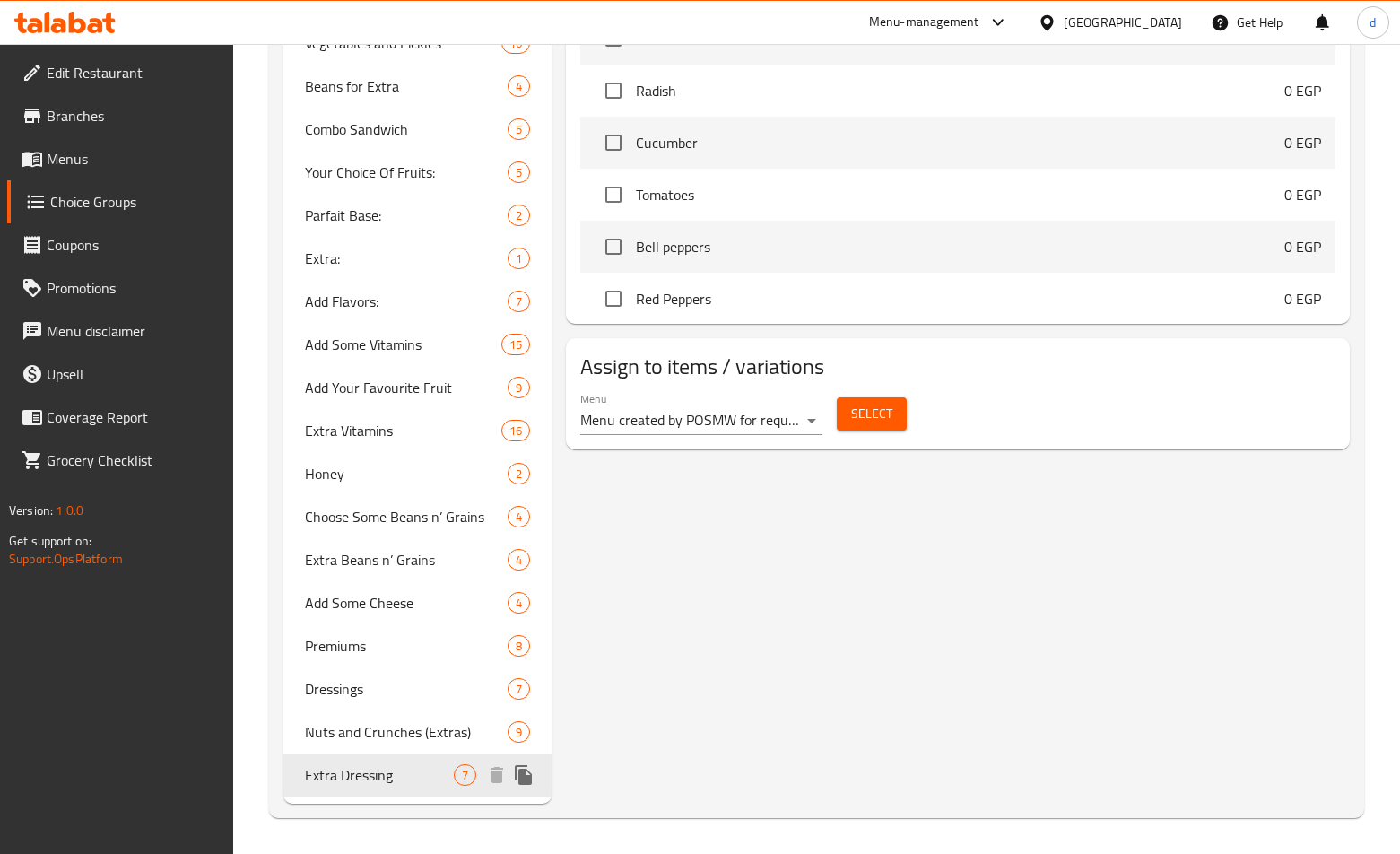
click at [427, 791] on div "Extra Dressing 7" at bounding box center [417, 775] width 268 height 43
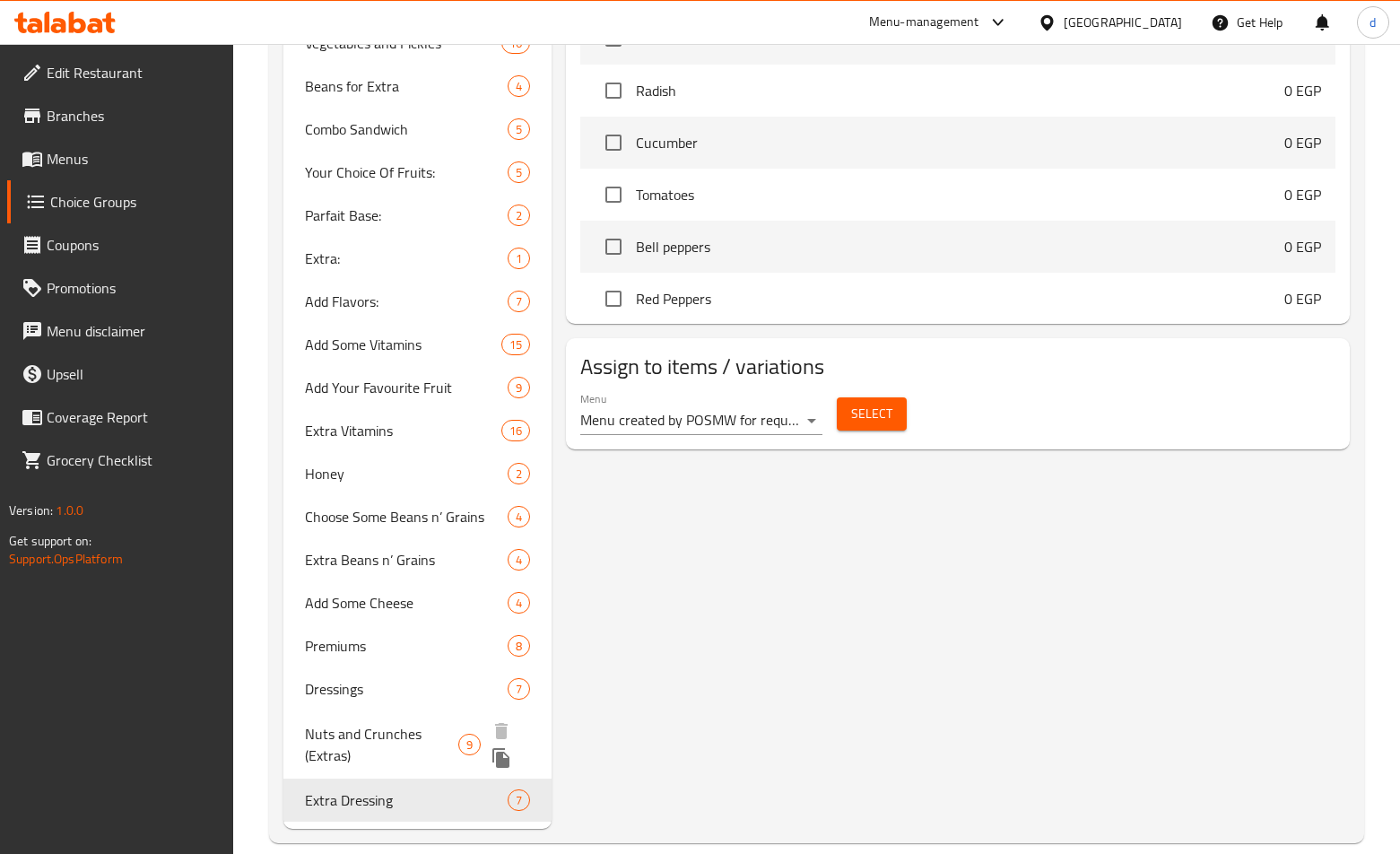
click at [370, 727] on span "Nuts and Crunches (Extras)" at bounding box center [381, 744] width 154 height 43
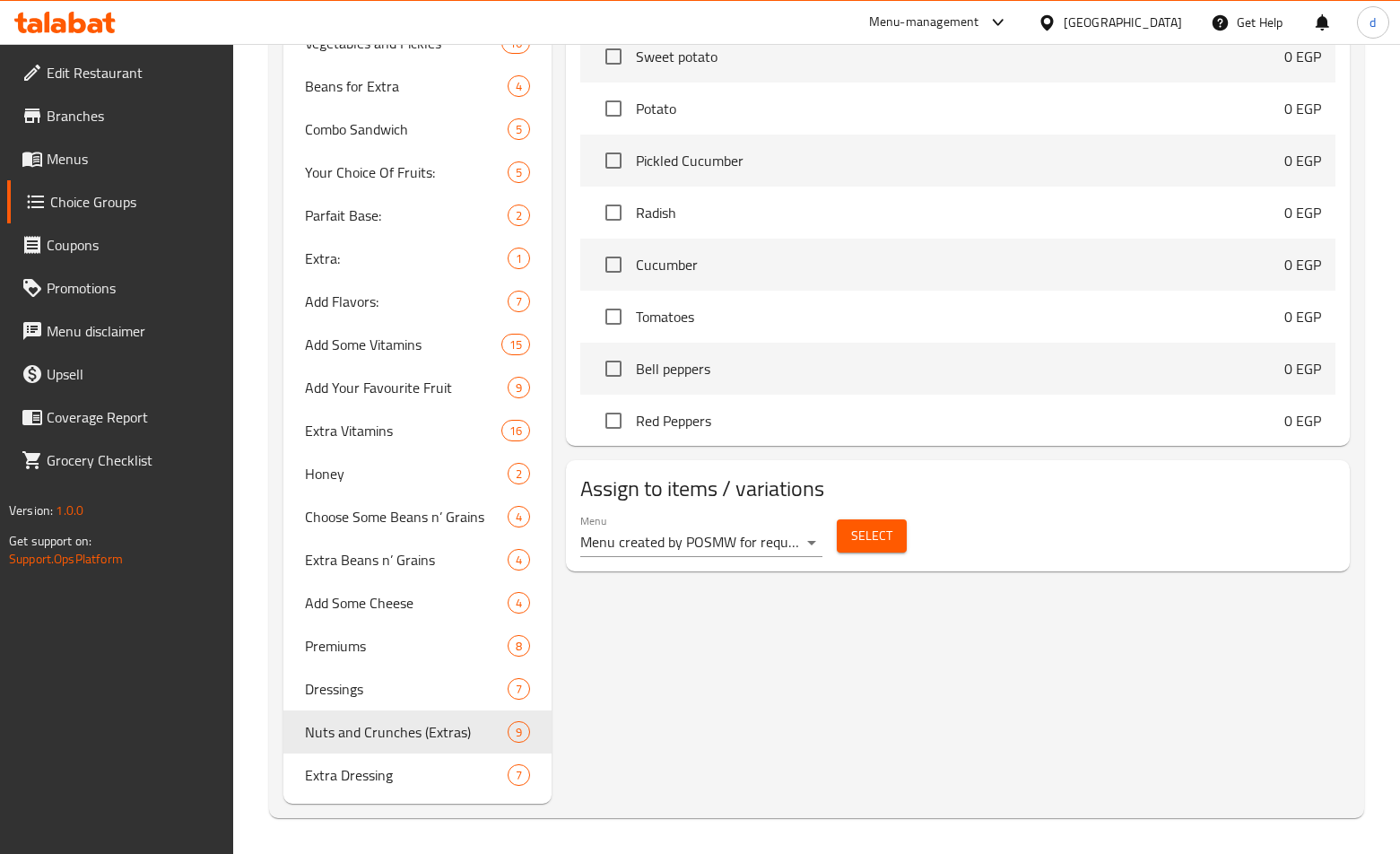
type input "Nuts and Crunches (Extras)"
type input "اضافة مكسرات و مقرمشات"
type input "5"
click at [371, 676] on div "Dressings 7" at bounding box center [417, 689] width 268 height 43
type input "Dressings"
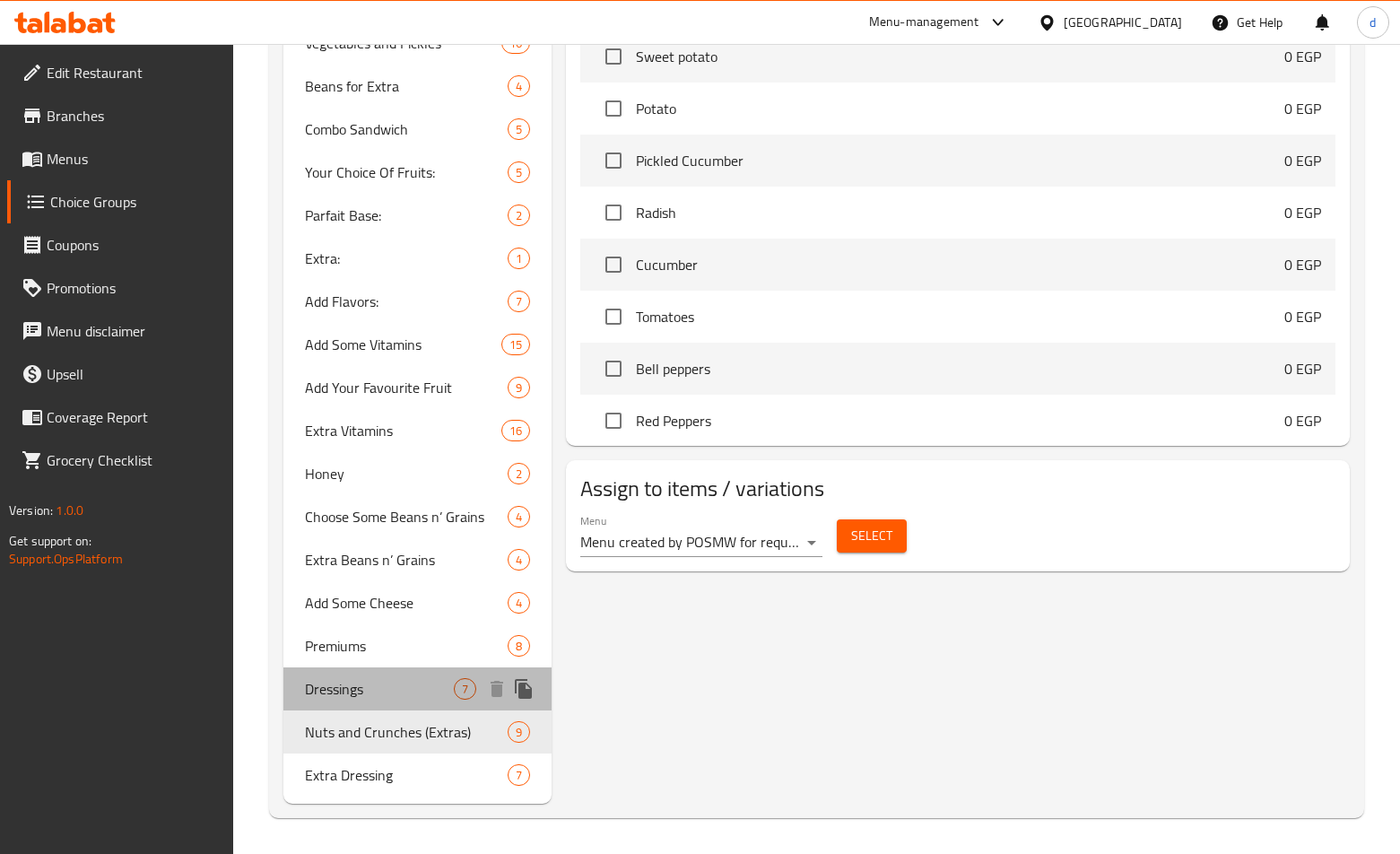
type input "الصوص"
type input "1"
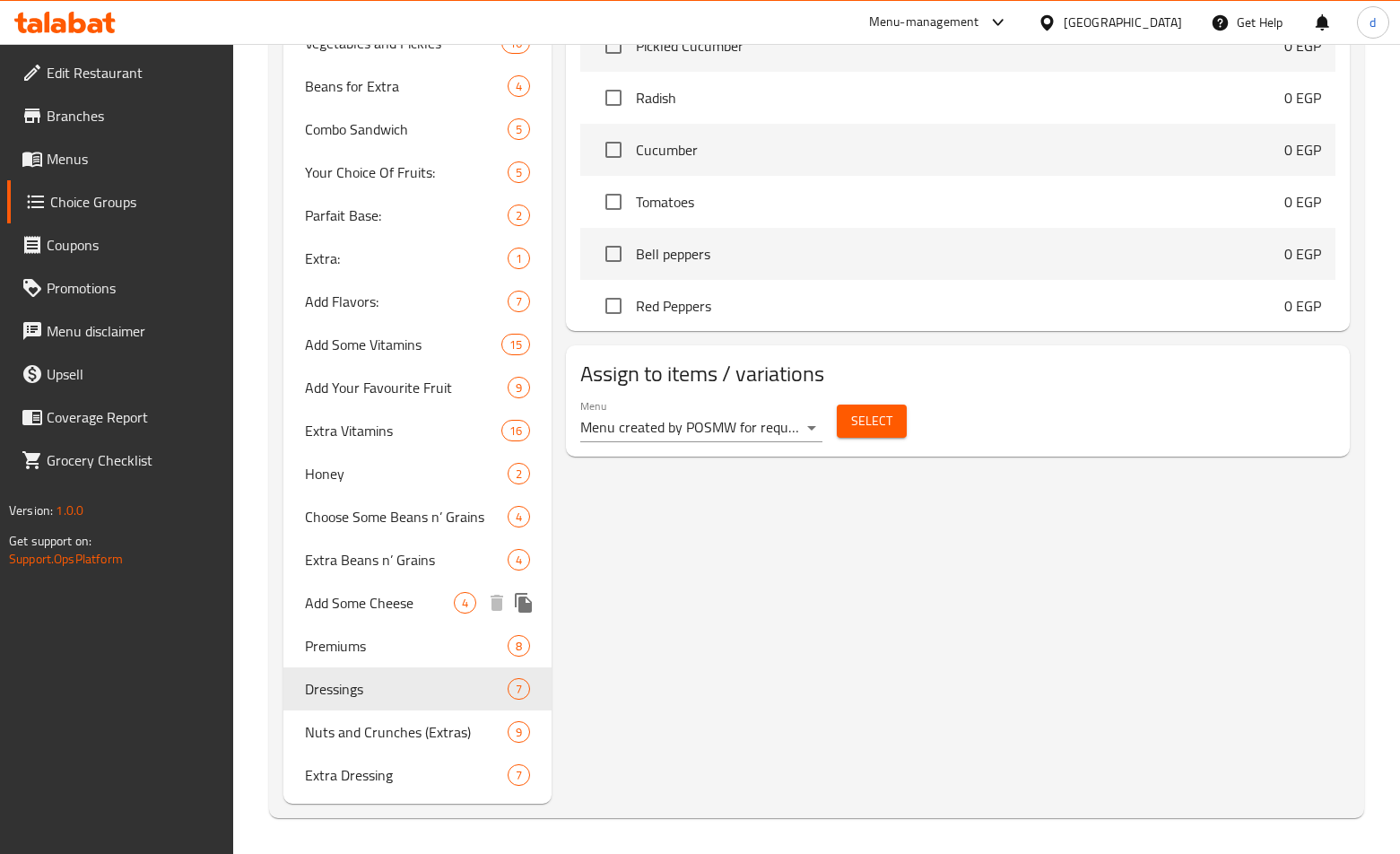
click at [409, 613] on span "Add Some Cheese" at bounding box center [379, 602] width 149 height 22
type input "Add Some Cheese"
type input "اختيار الجبن"
type input "3"
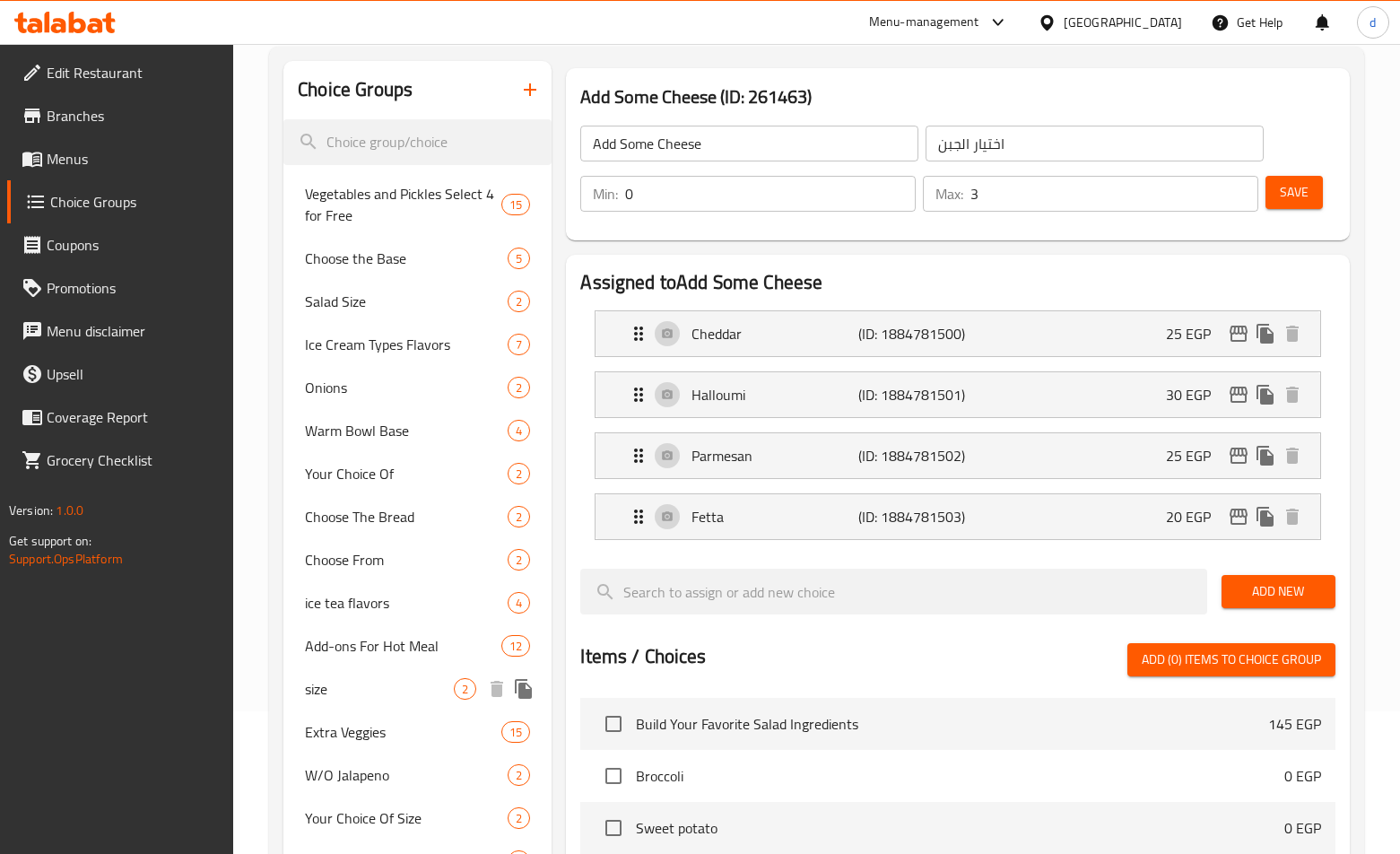
scroll to position [1039, 0]
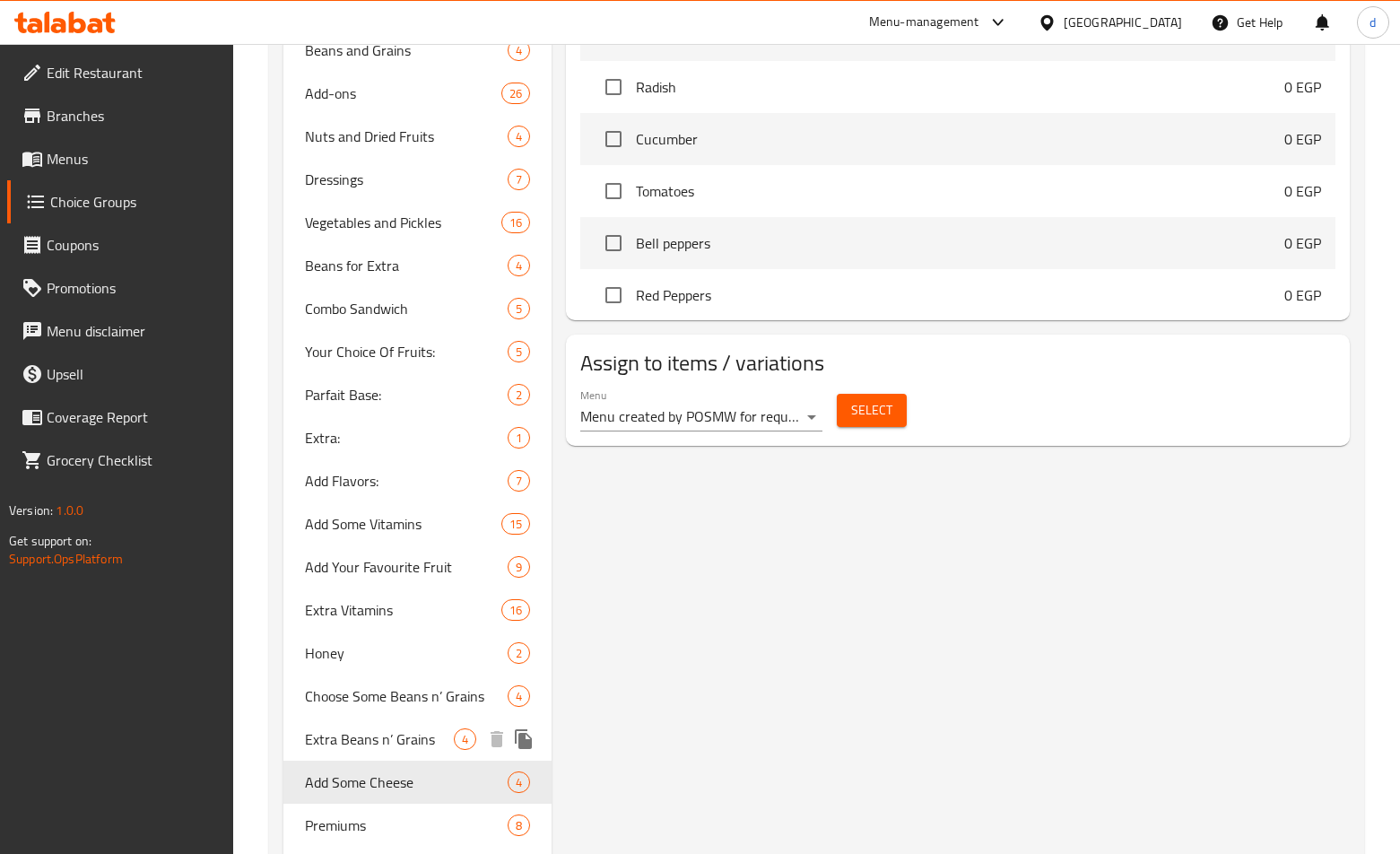
click at [335, 736] on span "Extra Beans n’ Grains" at bounding box center [379, 739] width 149 height 22
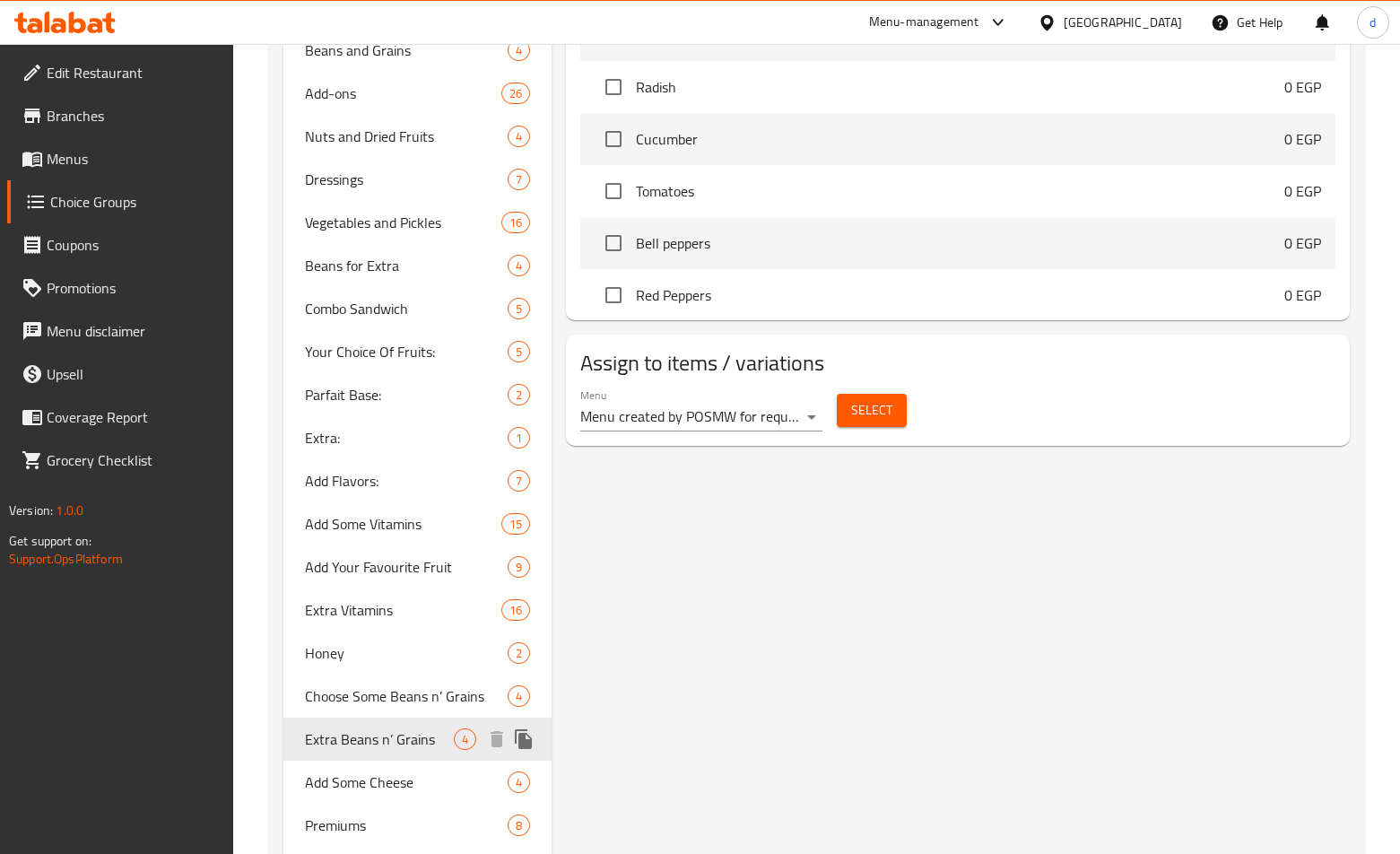
type input "Extra Beans n’ Grains"
type input "إضافة فاصوليا وحبوب"
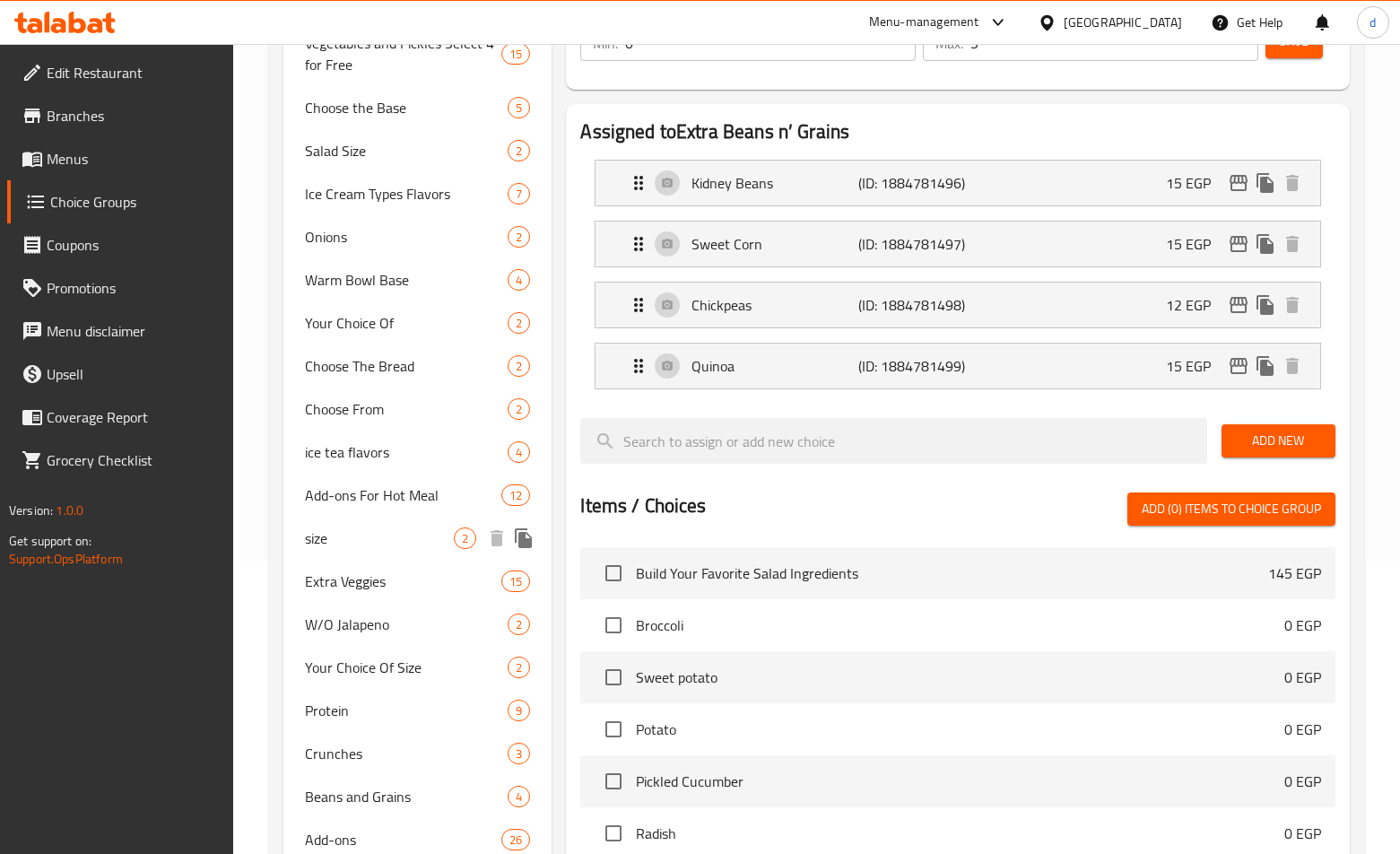
scroll to position [322, 0]
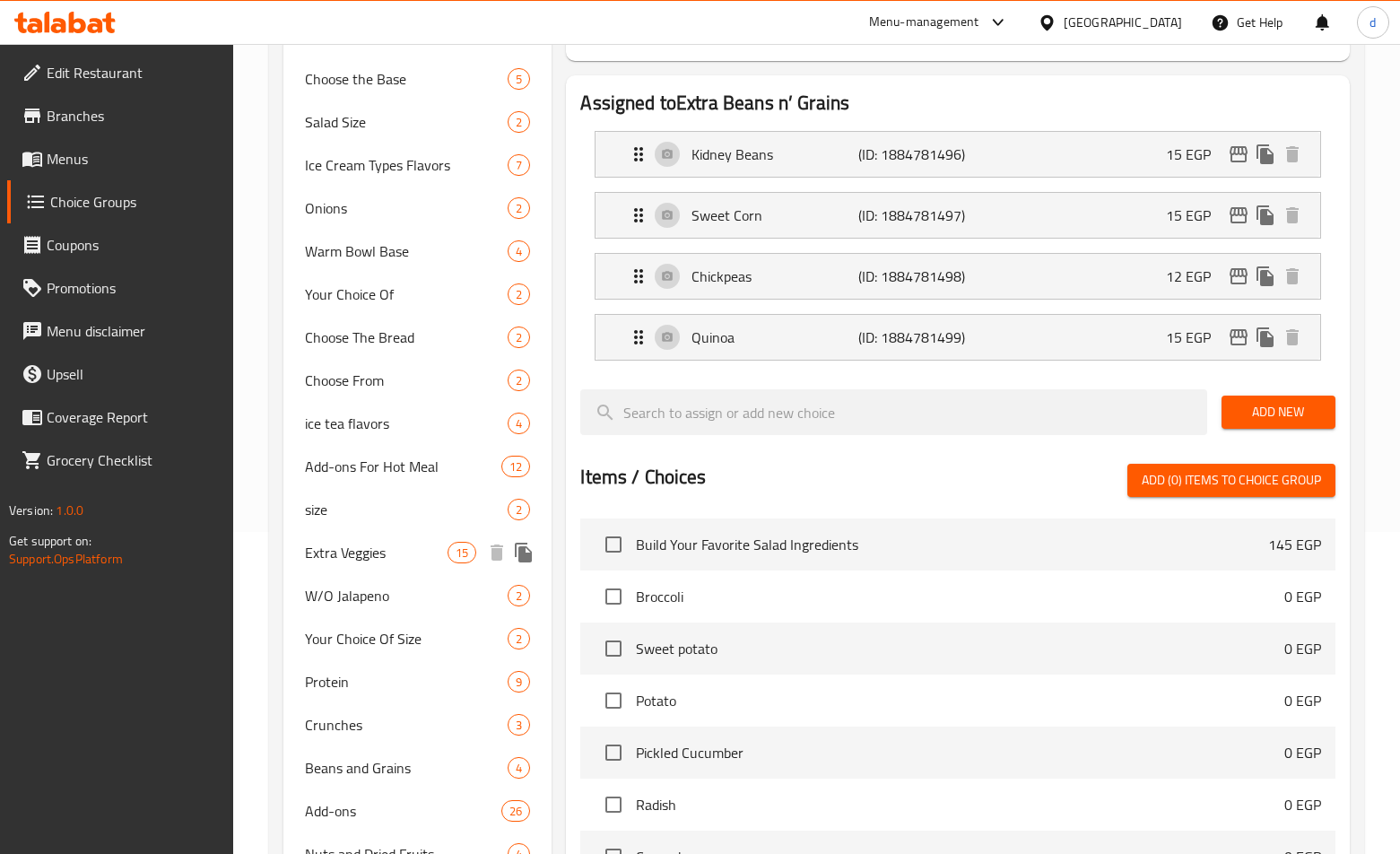
click at [372, 556] on span "Extra Veggies" at bounding box center [376, 553] width 143 height 22
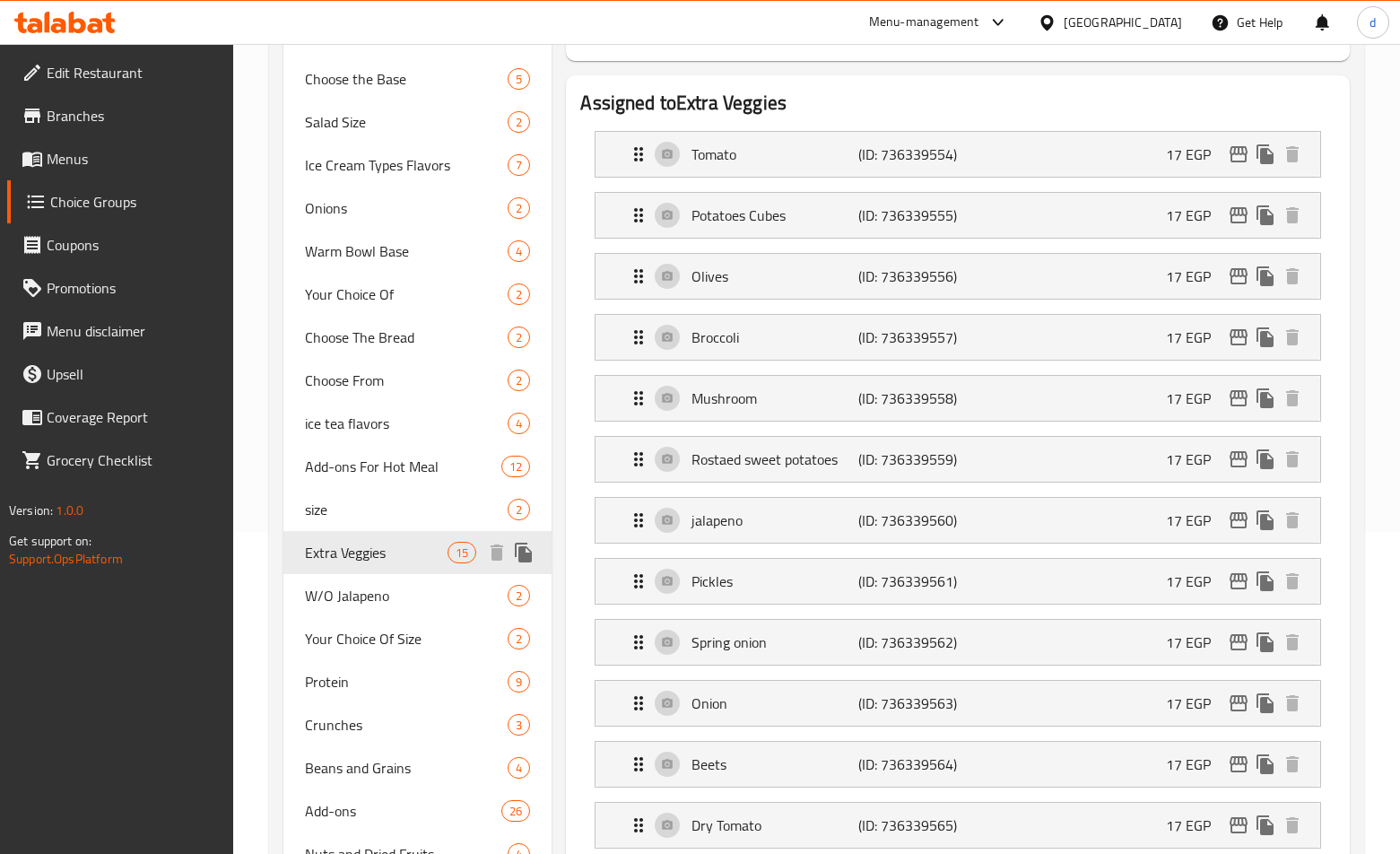
type input "Extra Veggies"
type input "اضافة خضار"
type input "15"
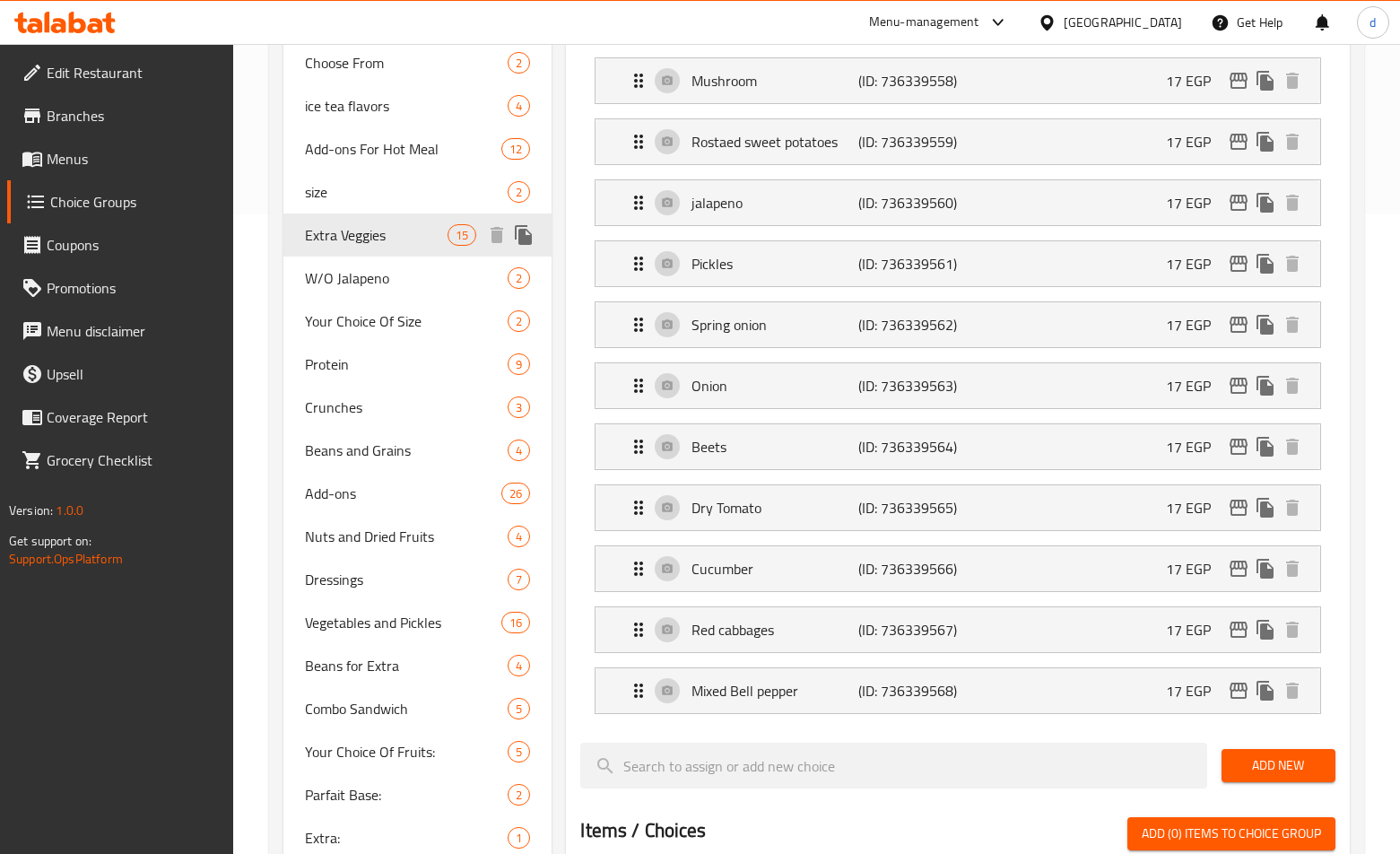
scroll to position [681, 0]
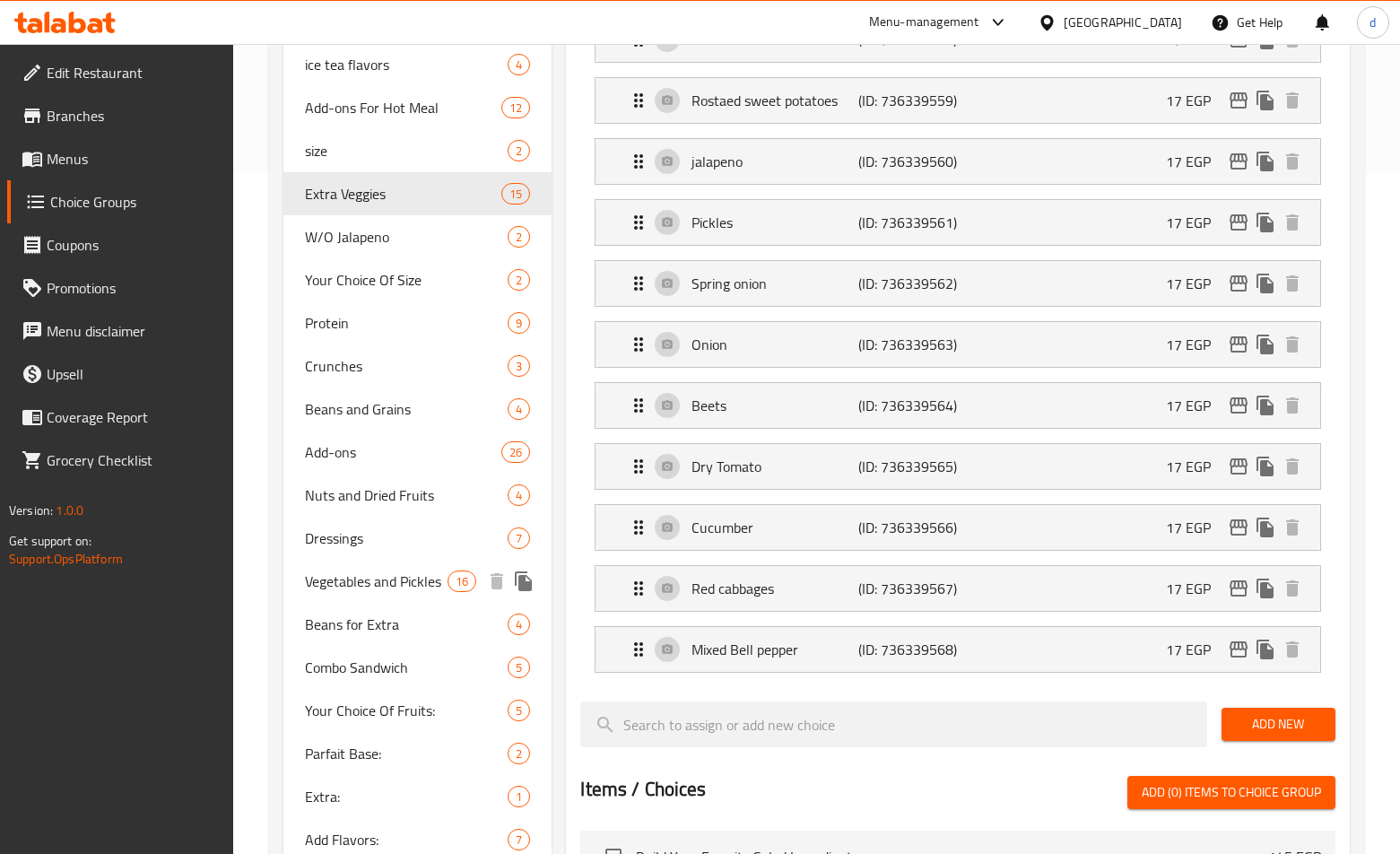
click at [369, 584] on span "Vegetables and Pickles" at bounding box center [376, 582] width 143 height 22
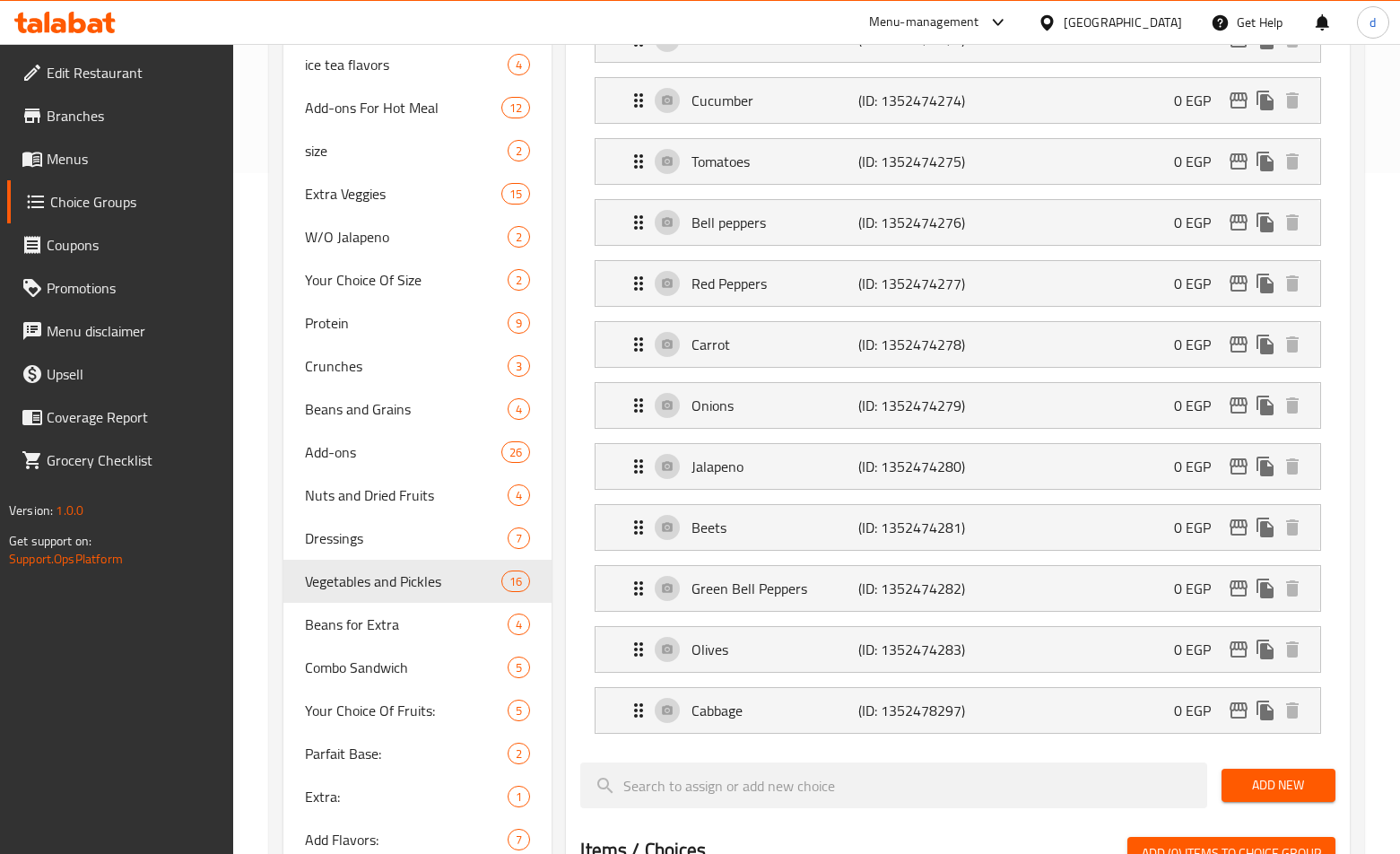
type input "Vegetables and Pickles"
type input "الخضروات والمخللات"
type input "4"
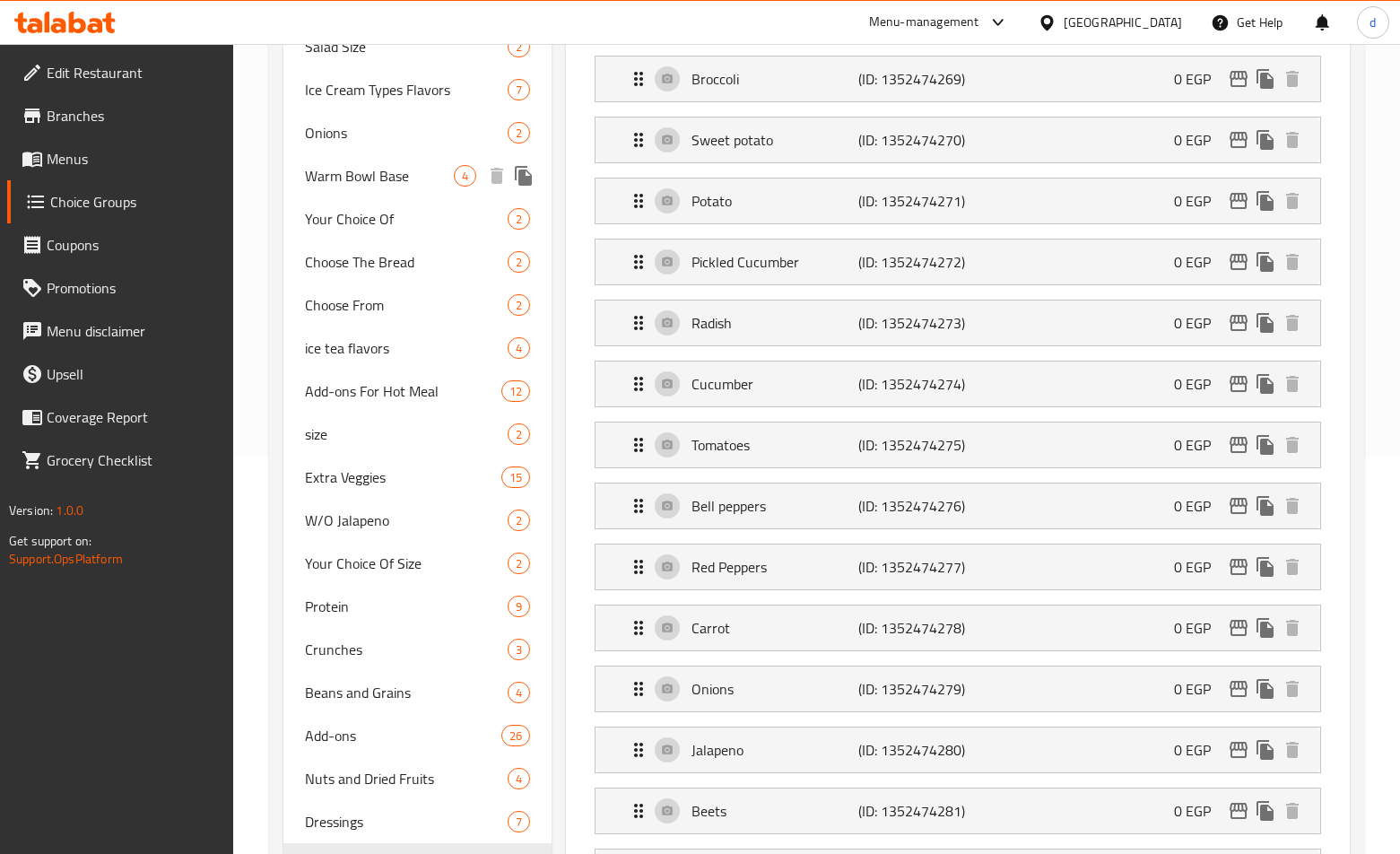
scroll to position [412, 0]
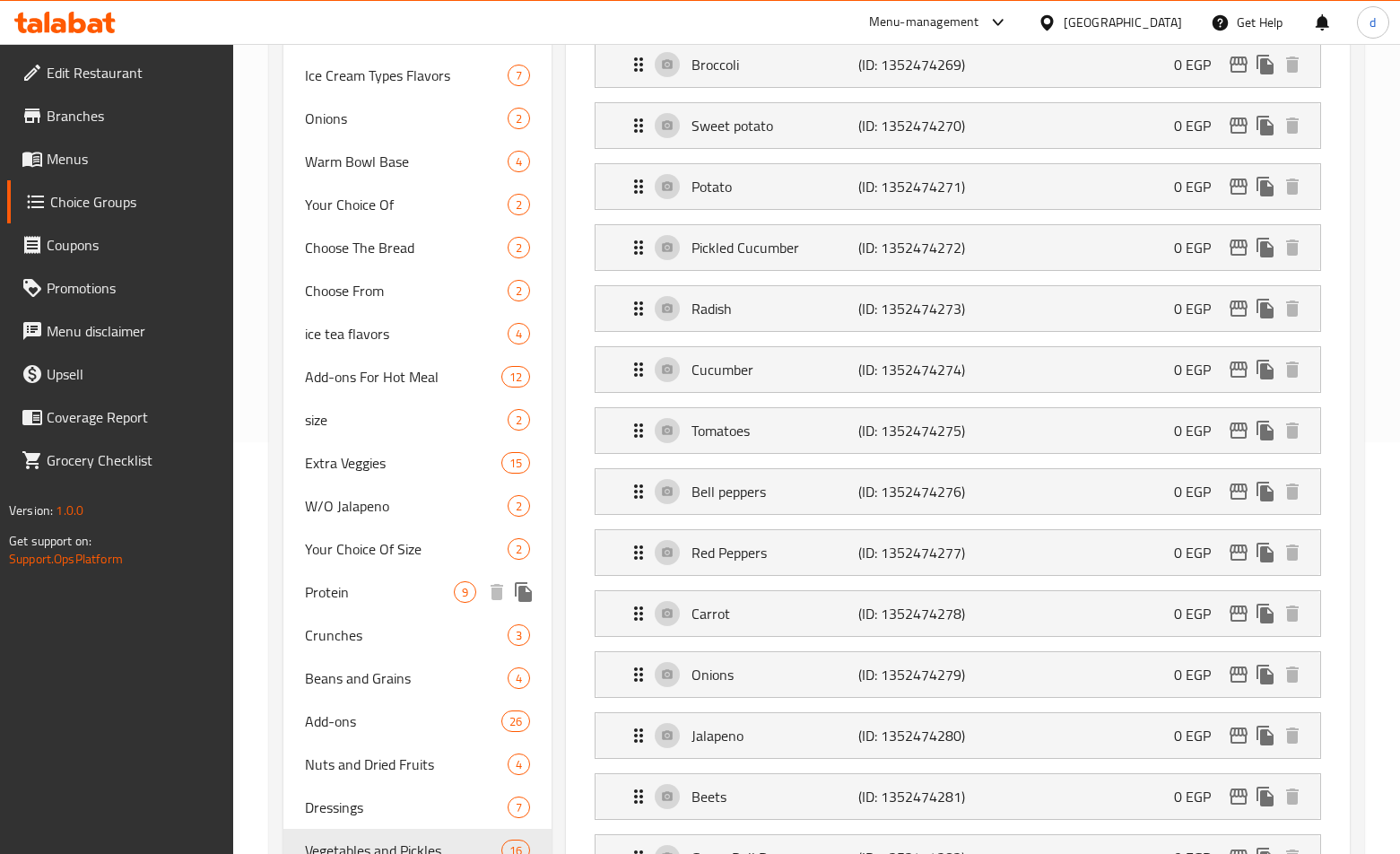
click at [373, 577] on div "Protein 9" at bounding box center [417, 592] width 268 height 43
type input "Protein"
type input "البروتين"
type input "9"
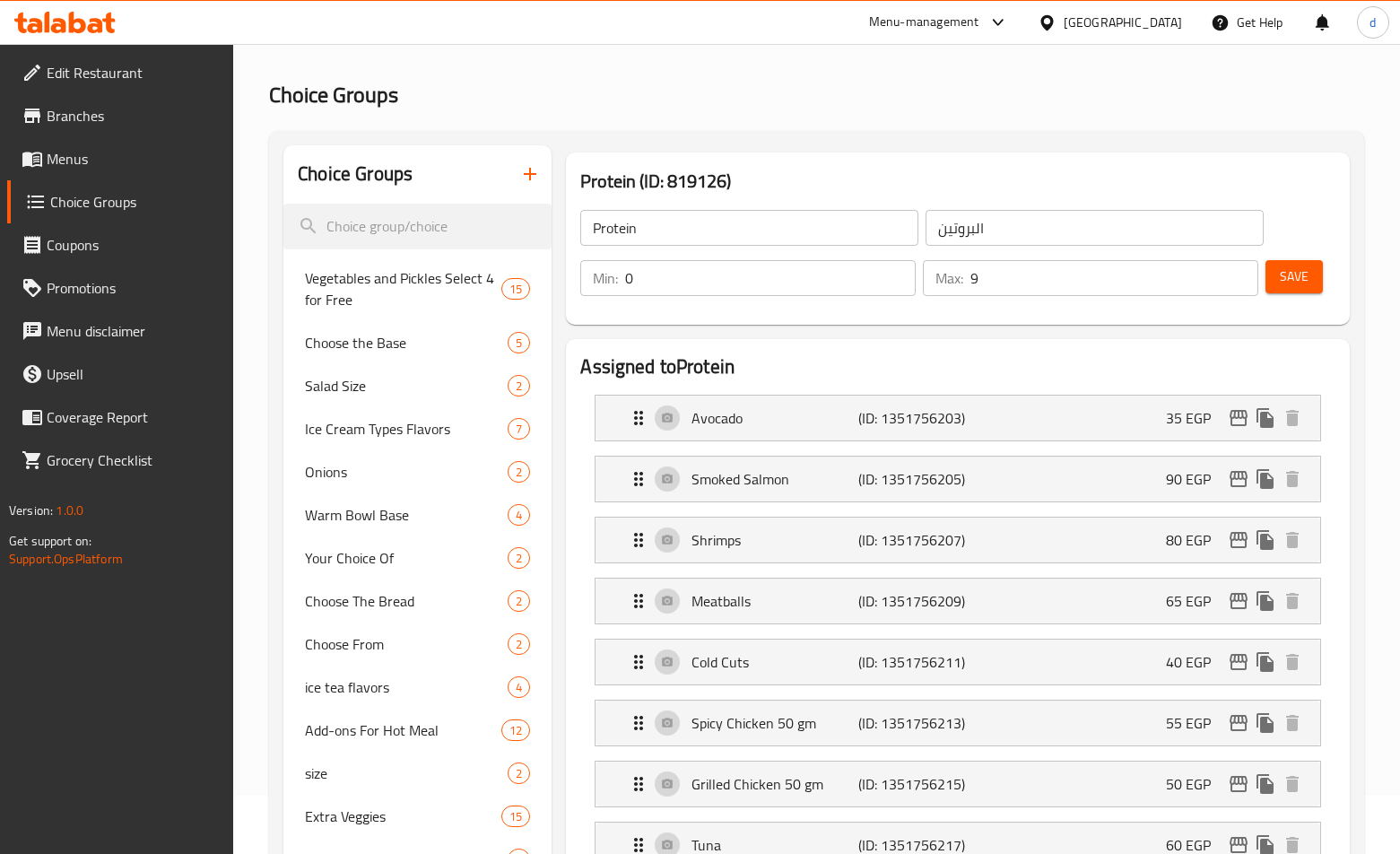
scroll to position [90, 0]
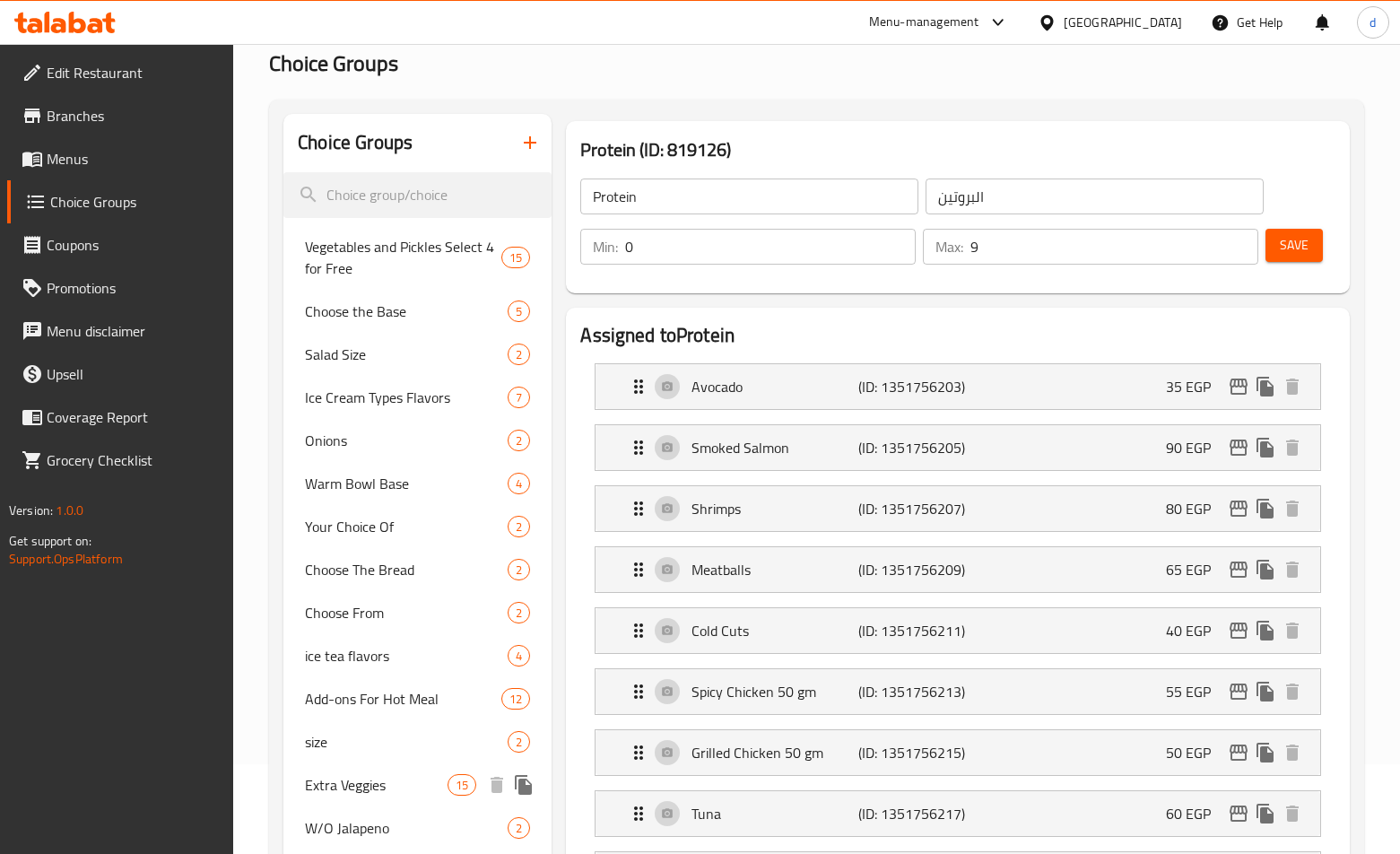
click at [405, 785] on span "Extra Veggies" at bounding box center [376, 785] width 143 height 22
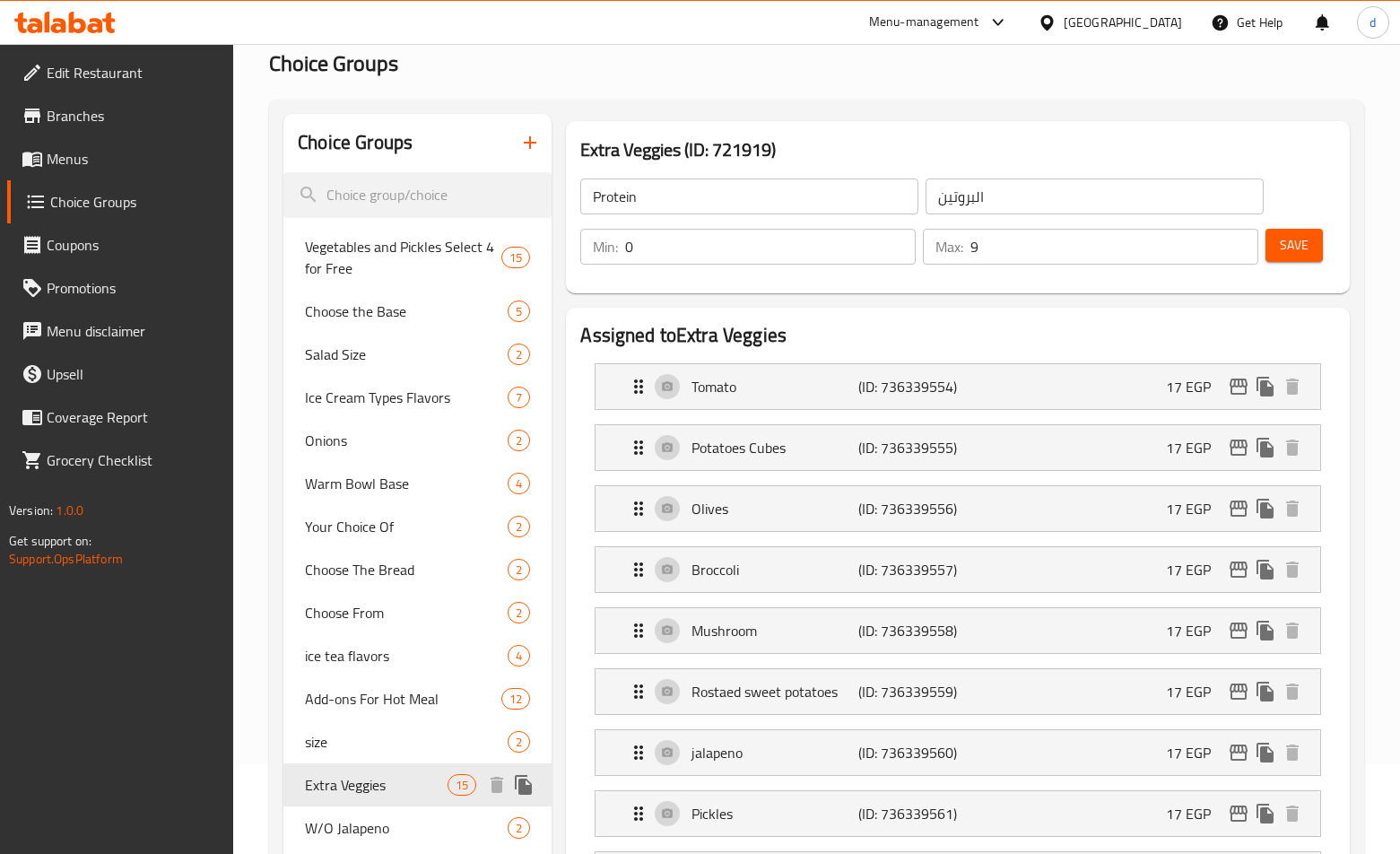
type input "Extra Veggies"
type input "اضافة خضار"
type input "15"
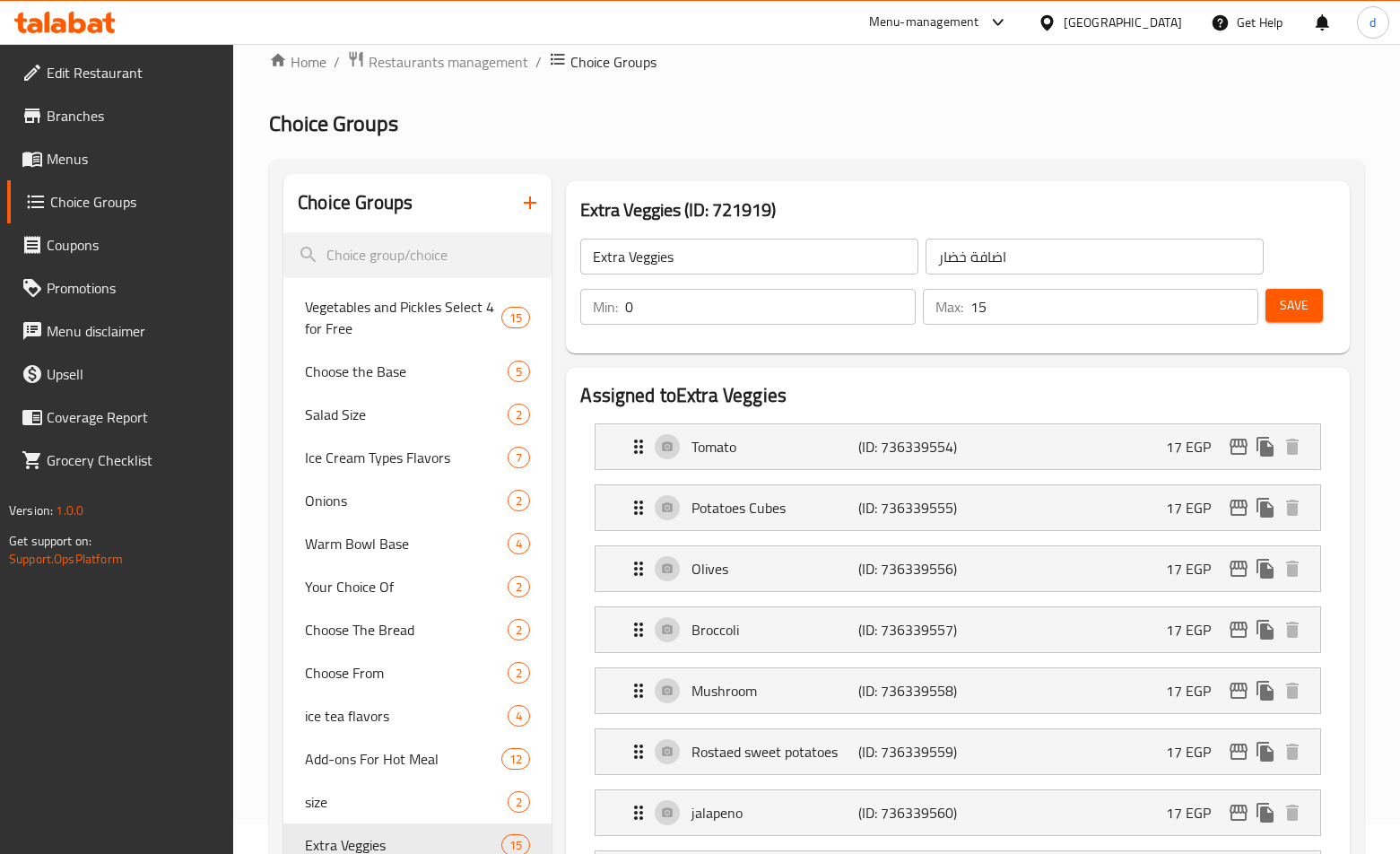
scroll to position [0, 0]
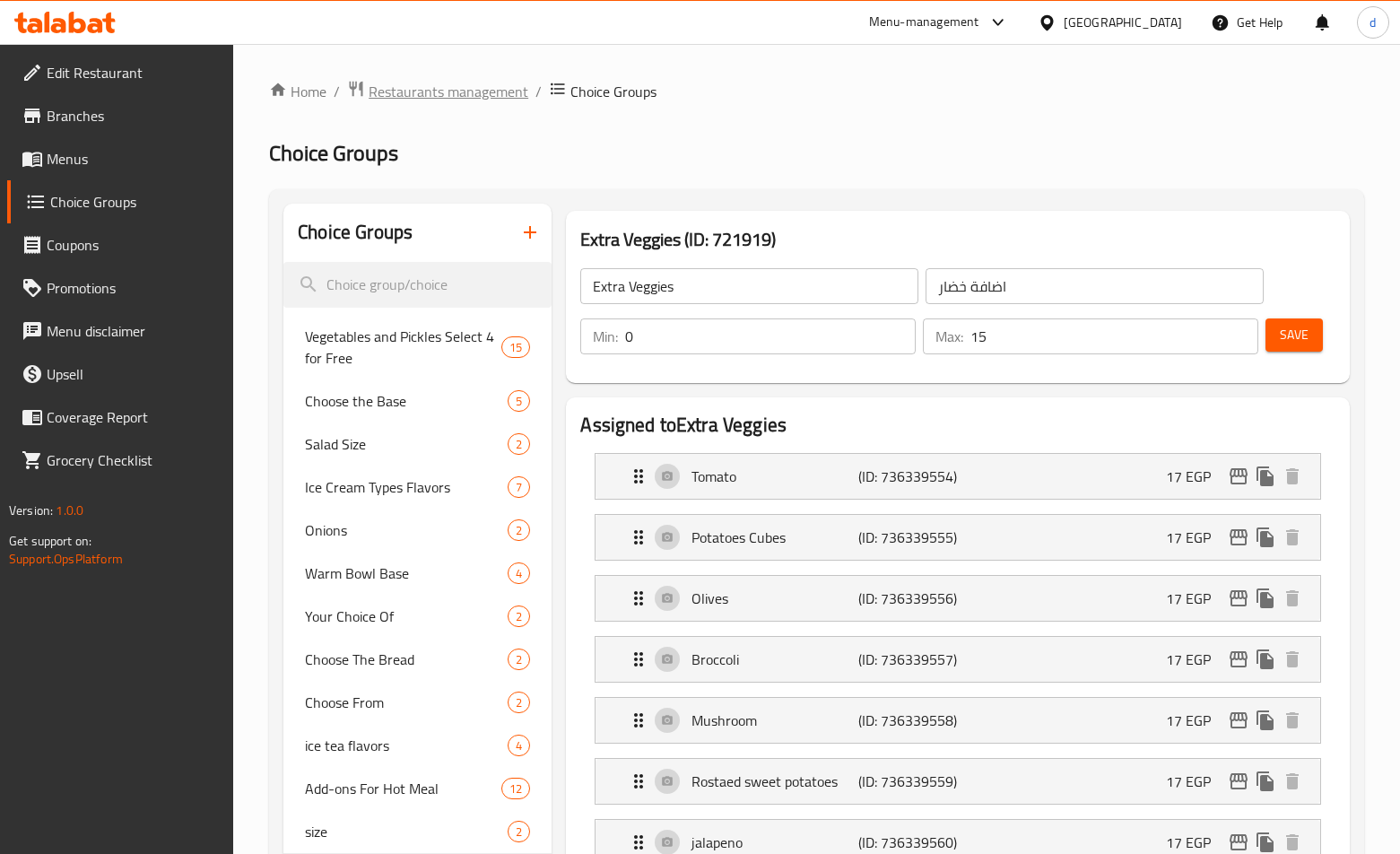
click at [402, 88] on span "Restaurants management" at bounding box center [449, 92] width 160 height 22
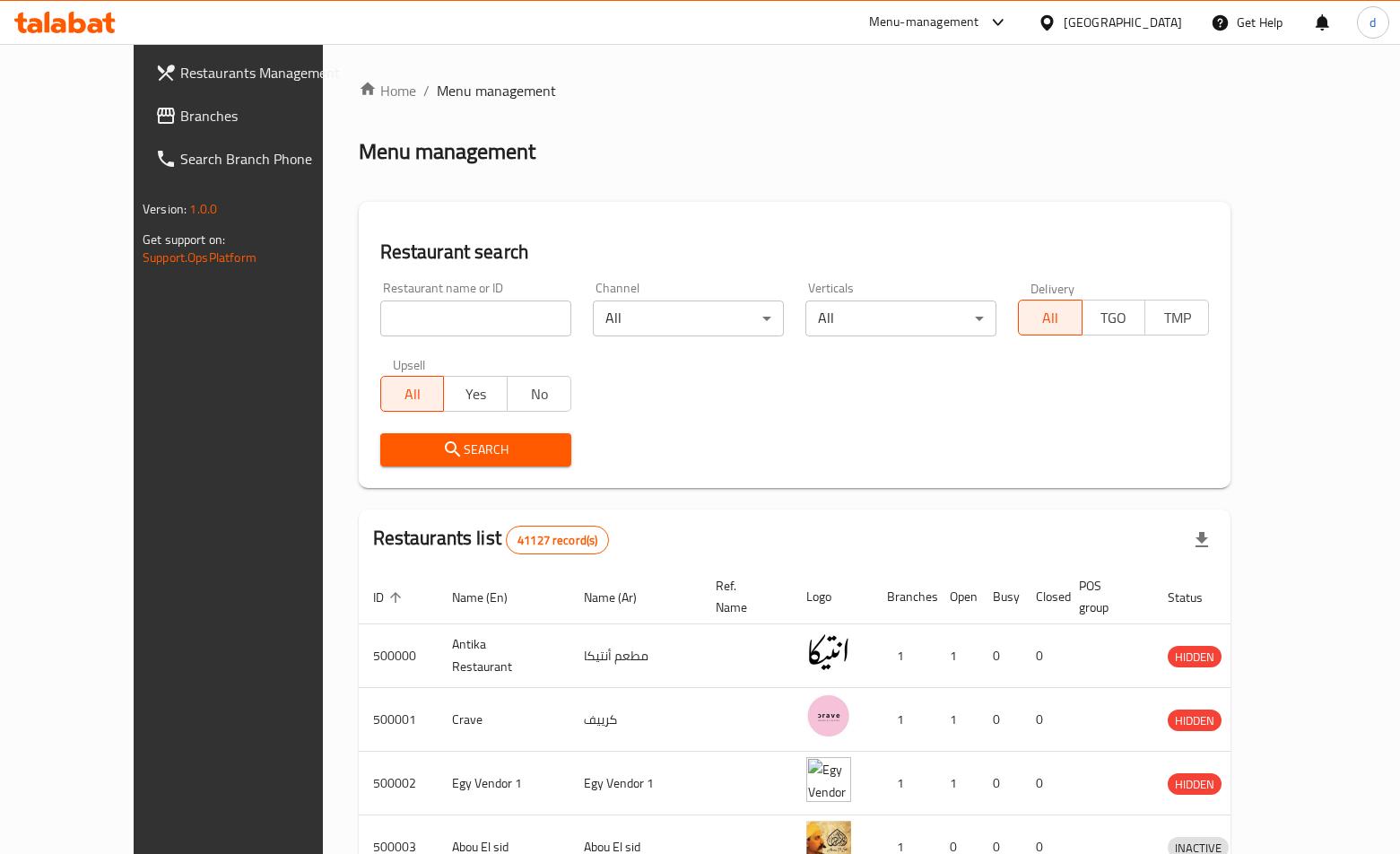
click at [181, 113] on span "Branches" at bounding box center [267, 116] width 174 height 22
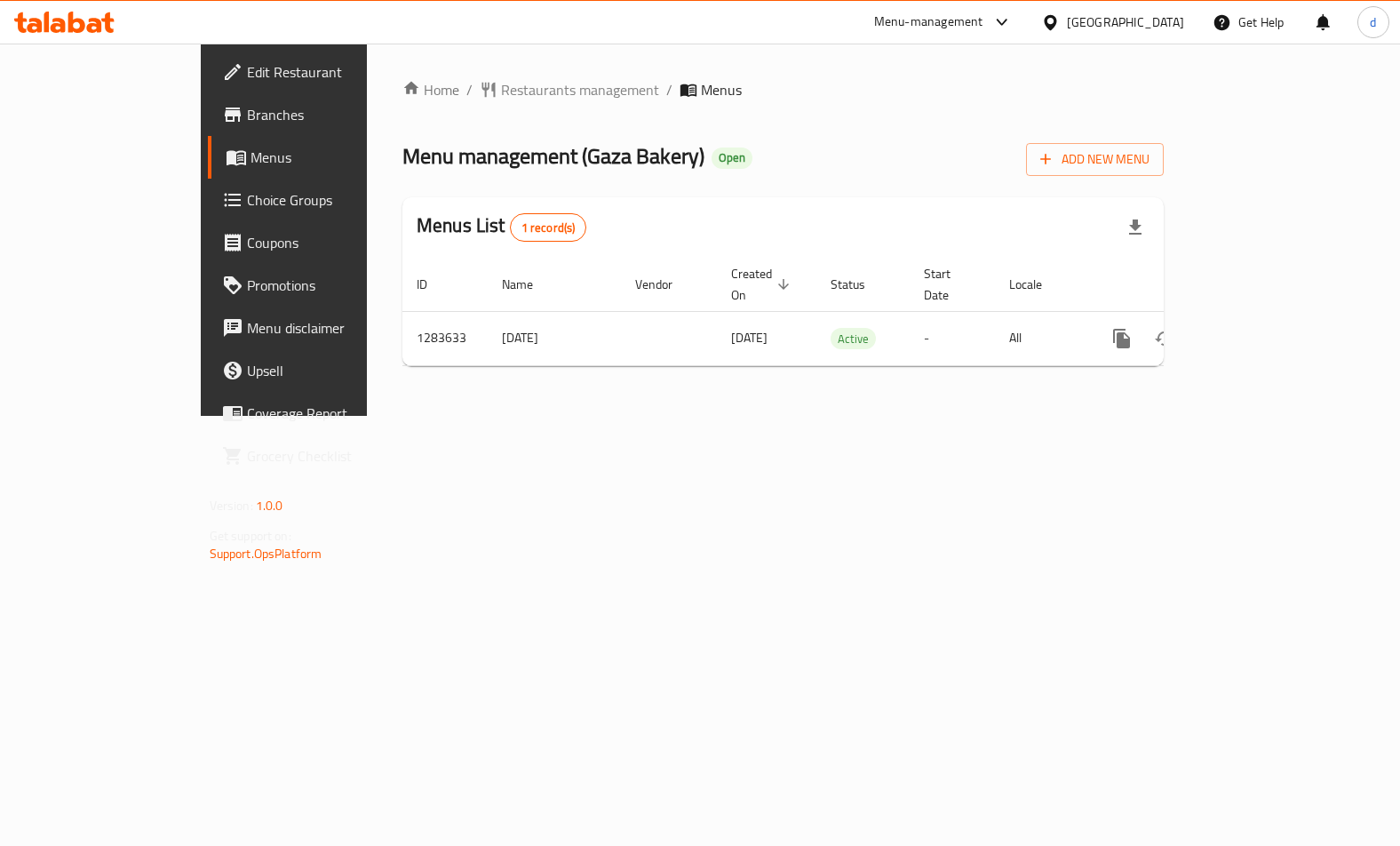
click at [247, 207] on span "Choice Groups" at bounding box center [333, 200] width 174 height 21
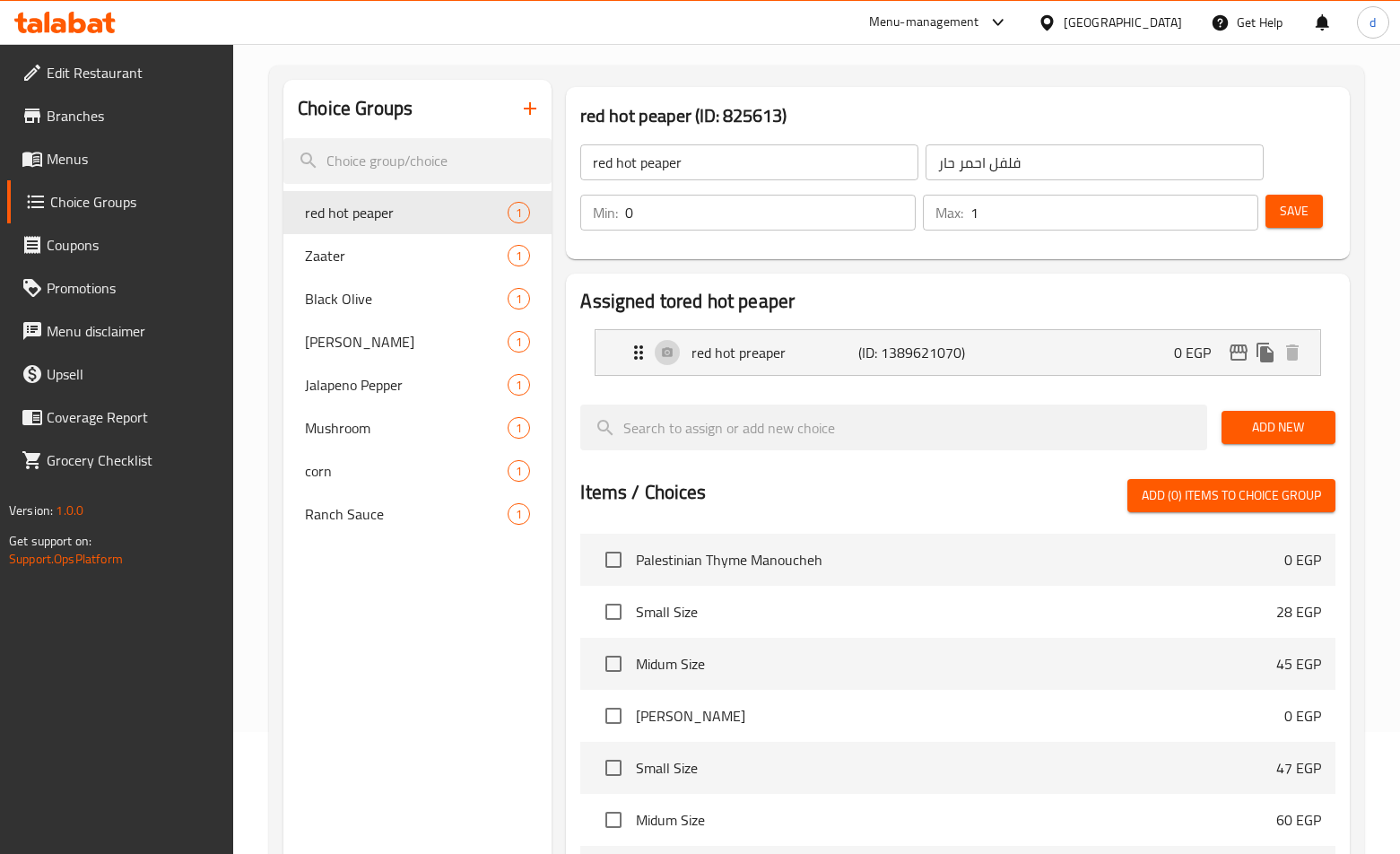
scroll to position [90, 0]
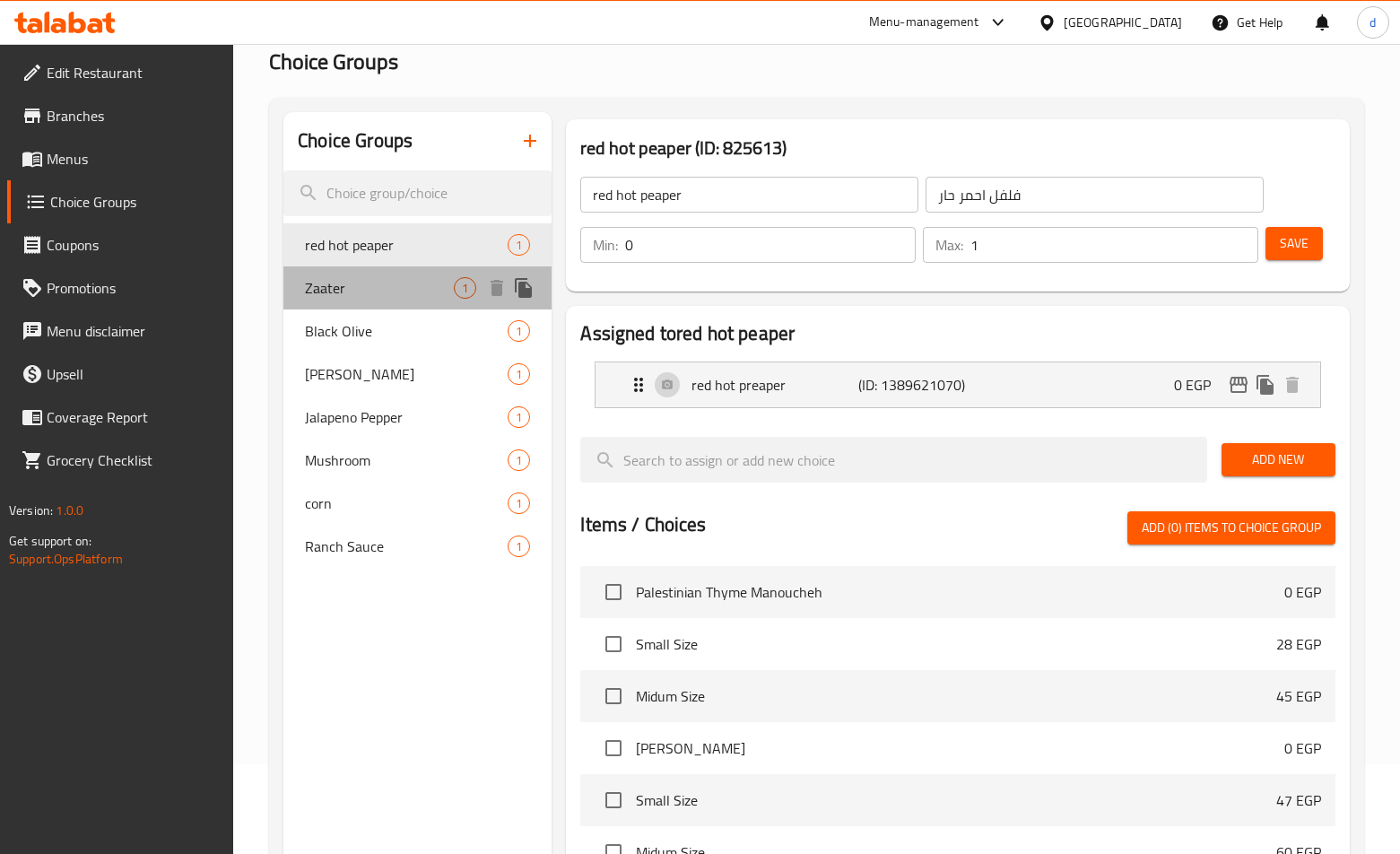
click at [419, 289] on span "Zaater" at bounding box center [379, 288] width 149 height 22
type input "Zaater"
type input "زعتر"
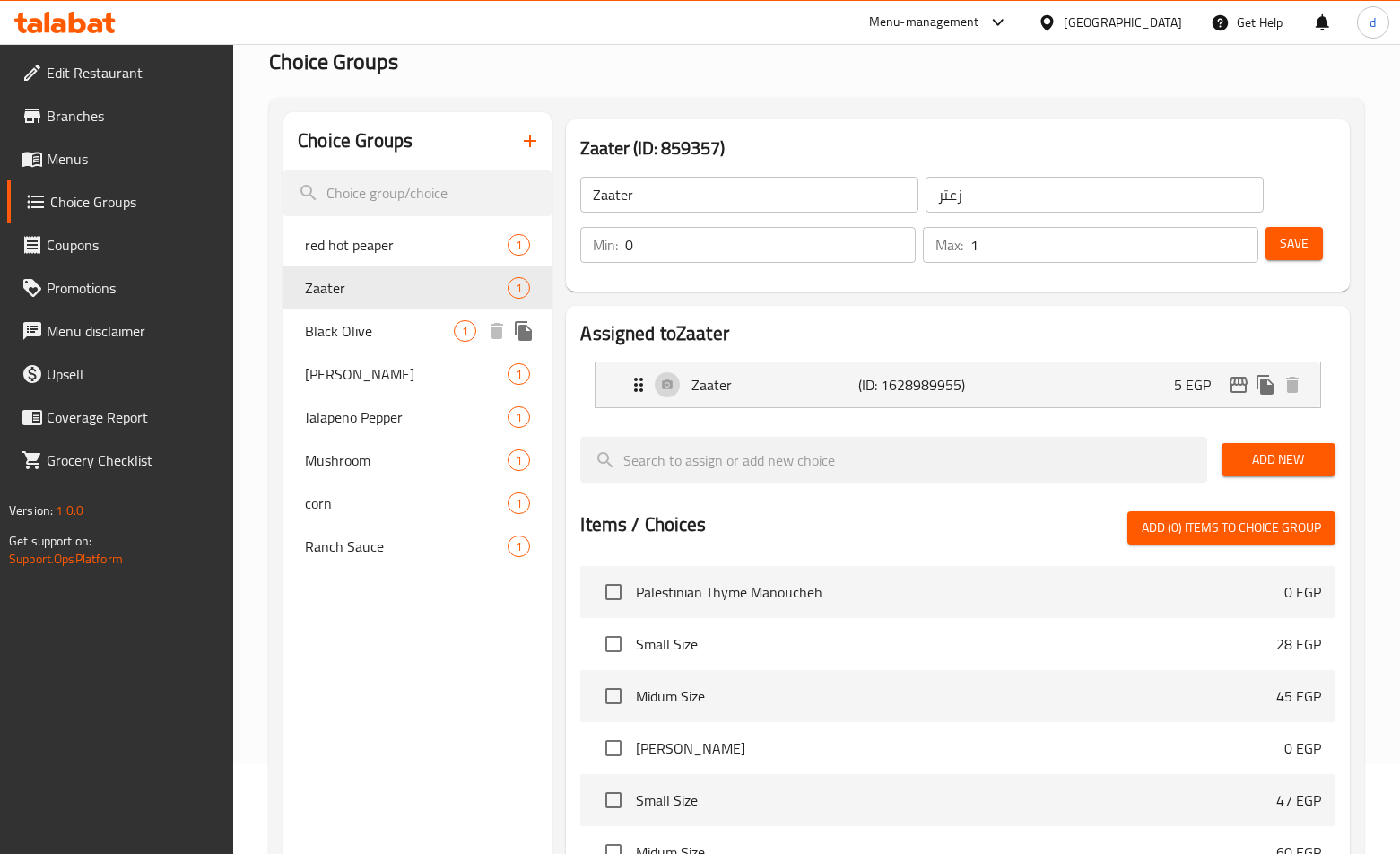
click at [403, 323] on span "Black Olive" at bounding box center [379, 331] width 149 height 22
type input "Black Olive"
type input "زيتون اسود"
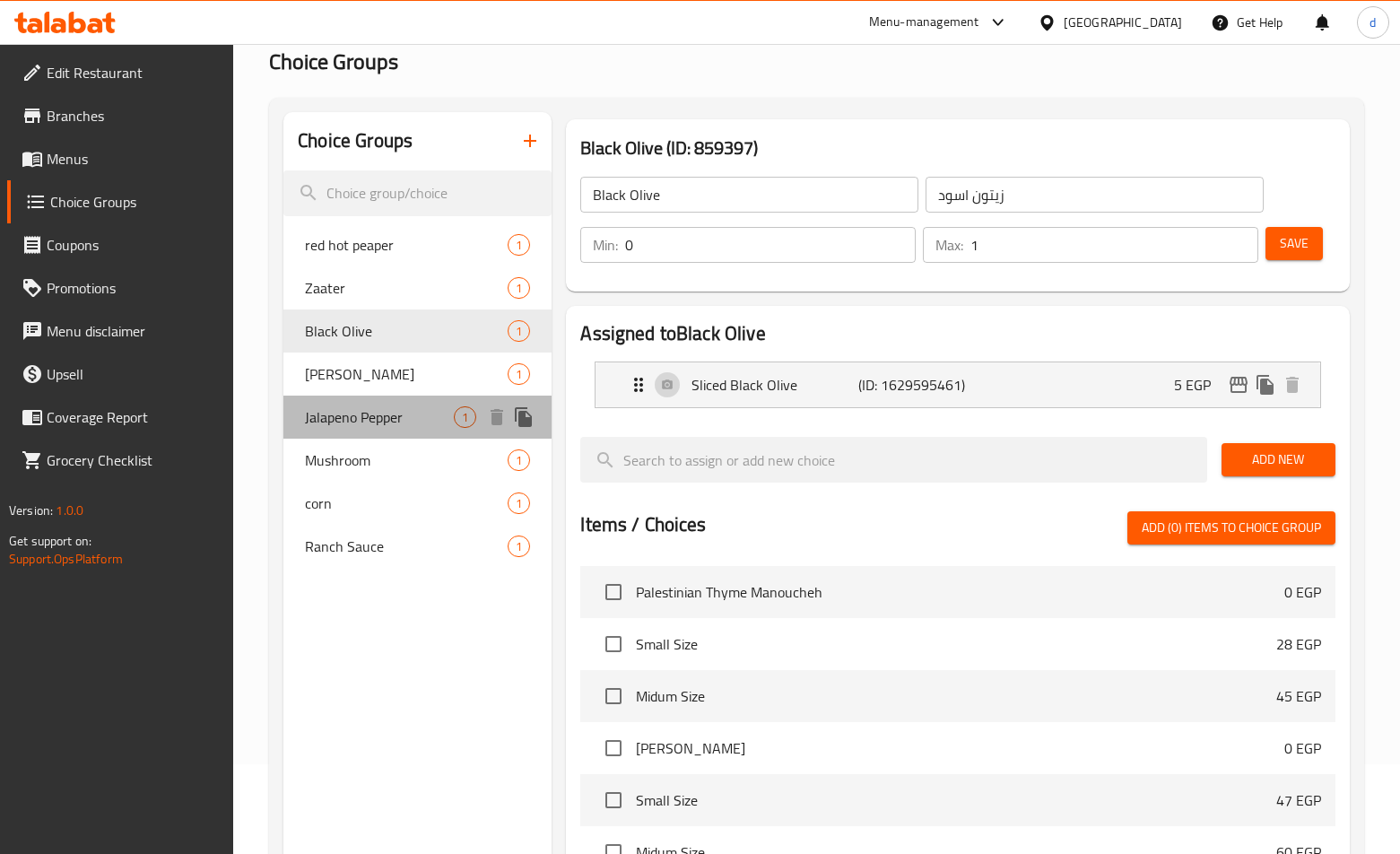
click at [381, 432] on div "Jalapeno Pepper 1" at bounding box center [417, 417] width 268 height 43
type input "Jalapeno Pepper"
type input "فلفل هالبينو"
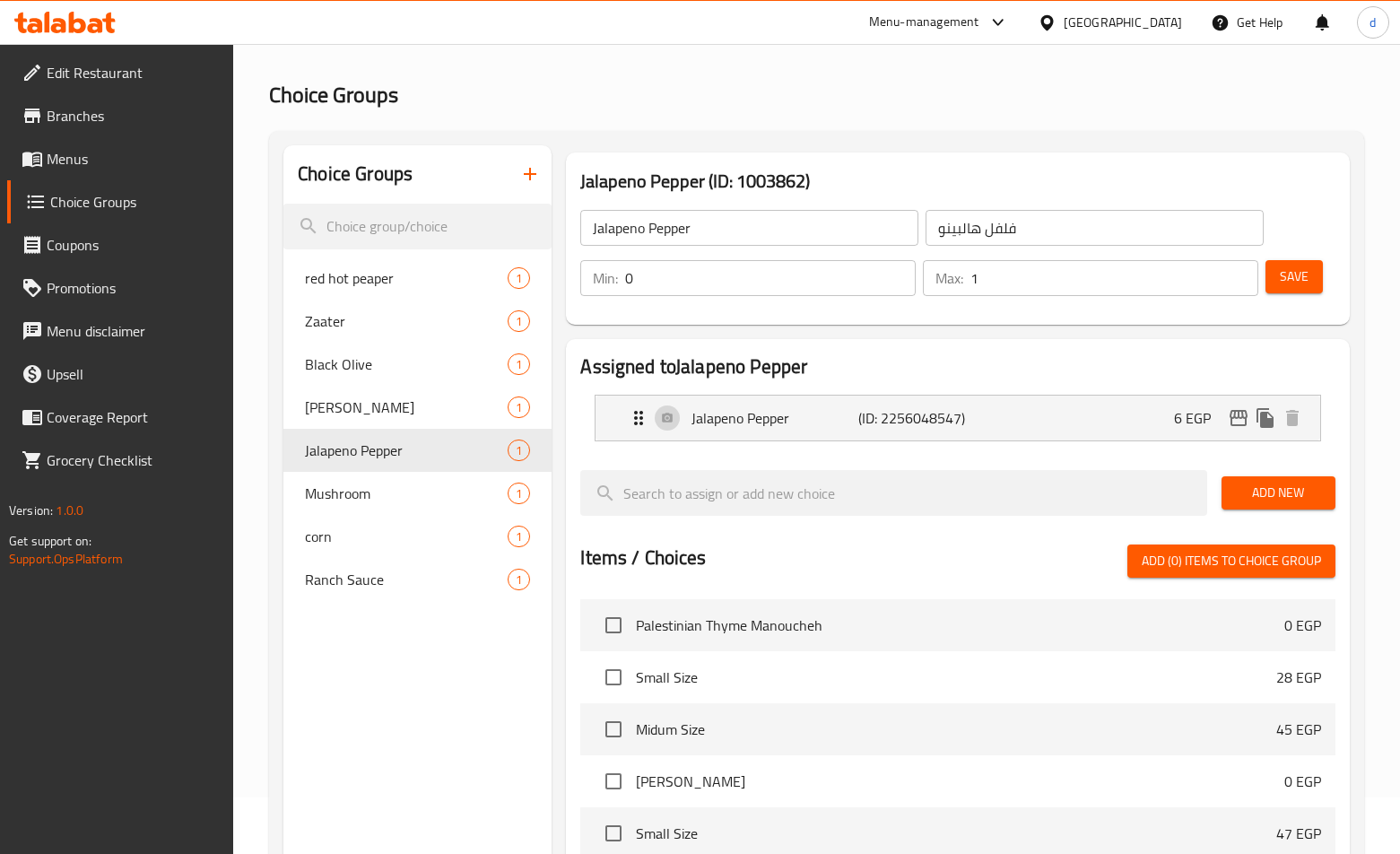
scroll to position [0, 0]
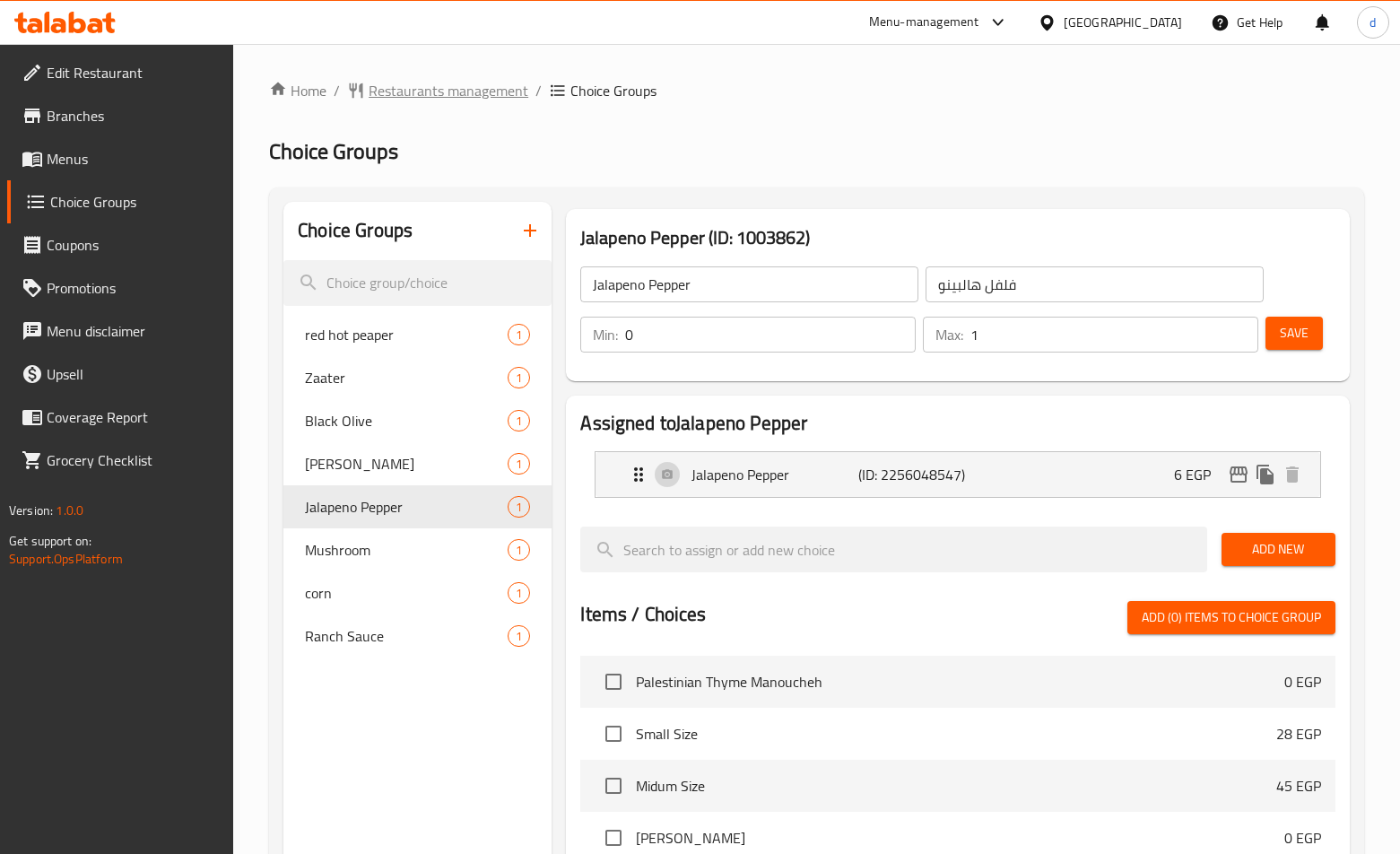
click at [418, 93] on span "Restaurants management" at bounding box center [449, 91] width 160 height 22
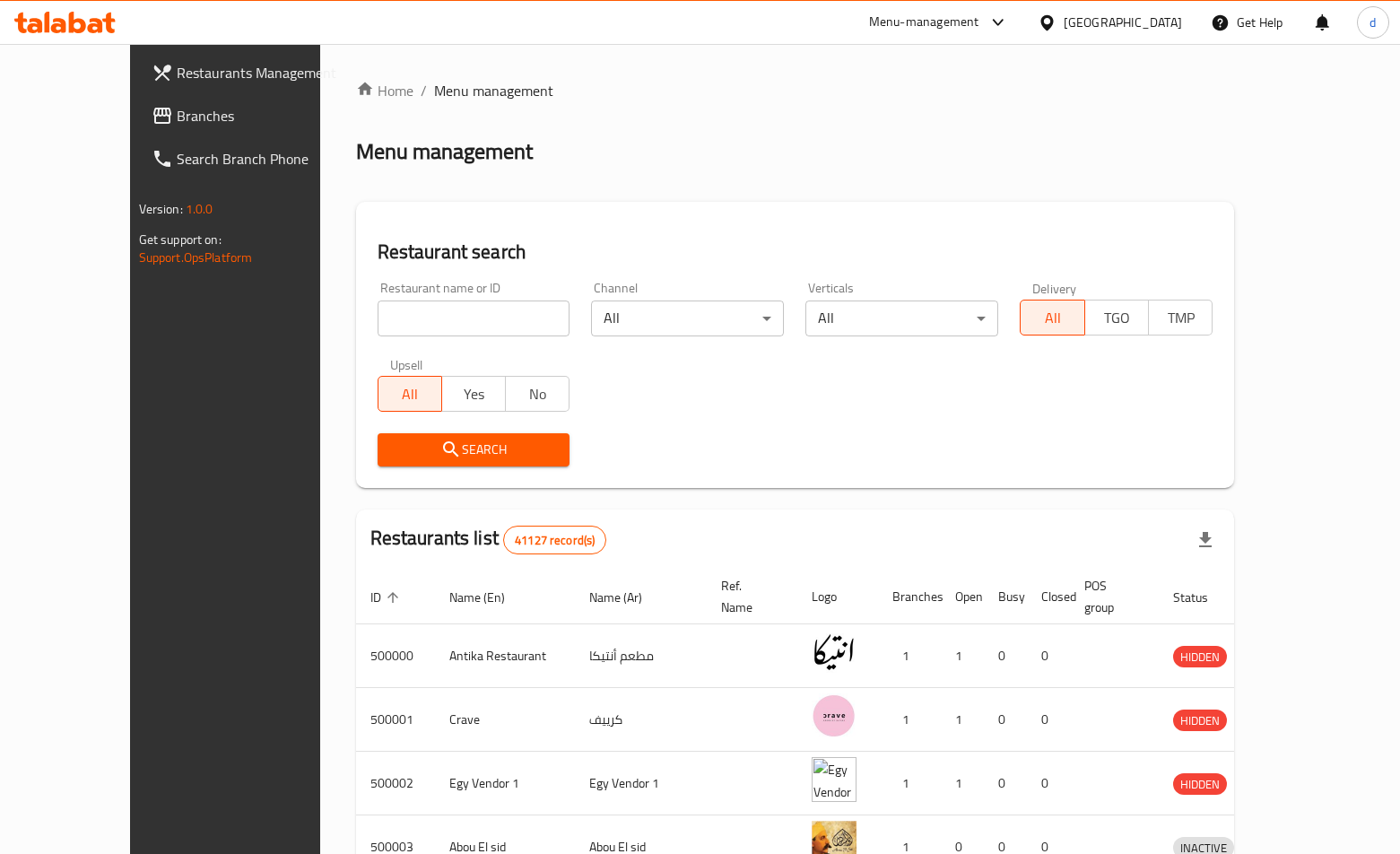
click at [177, 121] on span "Branches" at bounding box center [263, 116] width 174 height 22
